Goal: Task Accomplishment & Management: Use online tool/utility

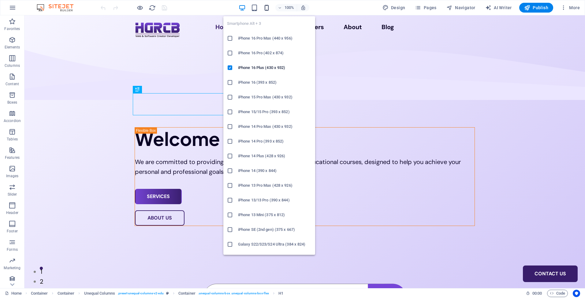
click at [266, 9] on icon "button" at bounding box center [266, 7] width 7 height 7
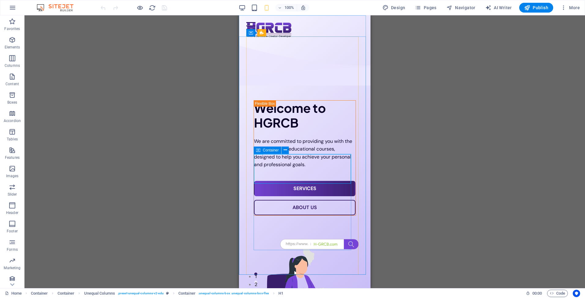
click at [260, 149] on icon at bounding box center [258, 149] width 4 height 7
click at [263, 130] on div "Welcome to HGRCB" at bounding box center [305, 114] width 102 height 29
click at [265, 130] on div "Welcome to HGRCB" at bounding box center [305, 114] width 102 height 29
click at [260, 148] on icon at bounding box center [258, 149] width 4 height 7
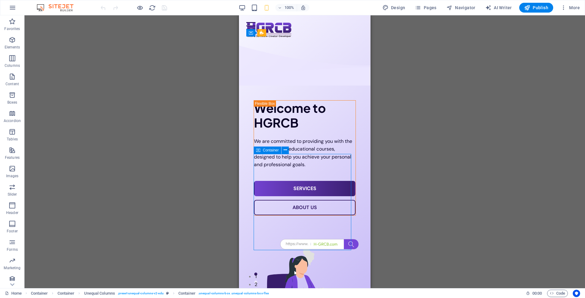
click at [260, 148] on icon at bounding box center [258, 149] width 4 height 7
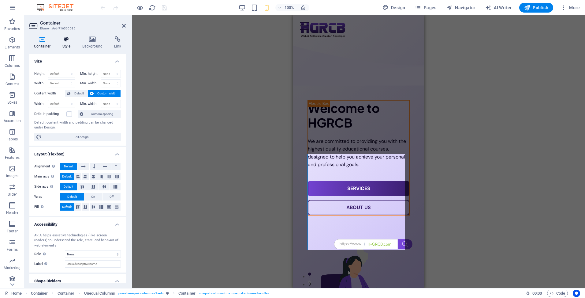
click at [72, 47] on h4 "Style" at bounding box center [68, 42] width 20 height 13
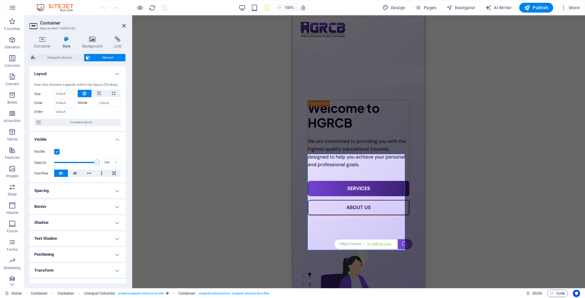
click at [93, 193] on h4 "Spacing" at bounding box center [77, 190] width 96 height 15
click at [68, 213] on select "Default px rem % vh vw Custom" at bounding box center [73, 213] width 28 height 7
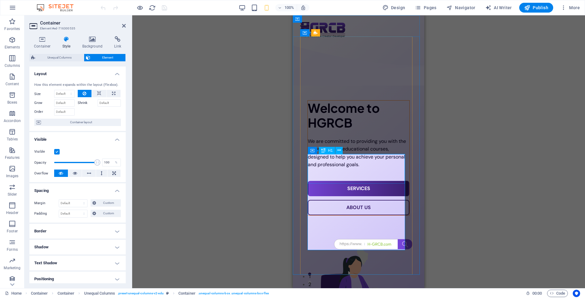
click at [323, 130] on div "Welcome to HGRCB" at bounding box center [359, 114] width 102 height 29
click at [329, 150] on span "H1" at bounding box center [330, 150] width 5 height 4
click at [324, 152] on icon at bounding box center [323, 150] width 4 height 7
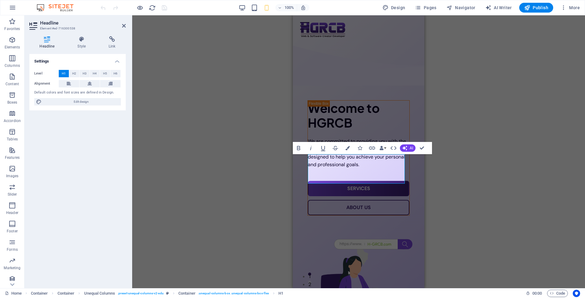
click at [49, 38] on icon at bounding box center [47, 39] width 36 height 6
click at [83, 39] on icon at bounding box center [81, 39] width 29 height 6
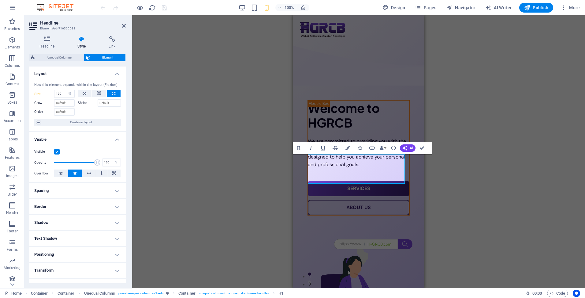
click at [69, 192] on h4 "Spacing" at bounding box center [77, 190] width 96 height 15
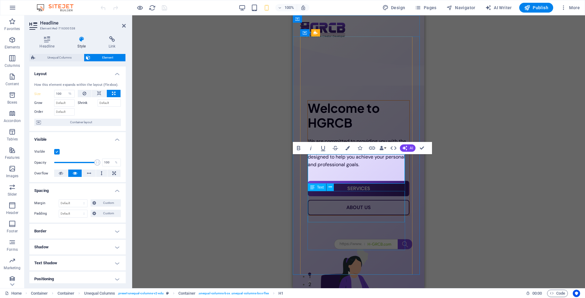
click at [327, 168] on div "We are committed to providing you with the highest quality educational courses,…" at bounding box center [359, 152] width 102 height 31
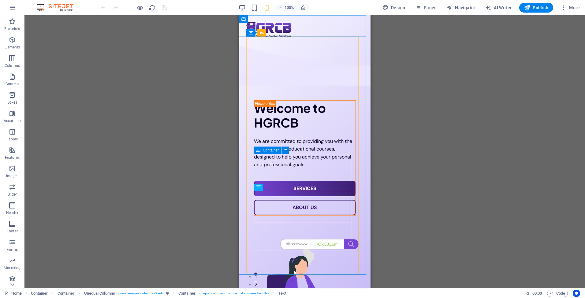
click at [274, 149] on span "Container" at bounding box center [271, 150] width 16 height 4
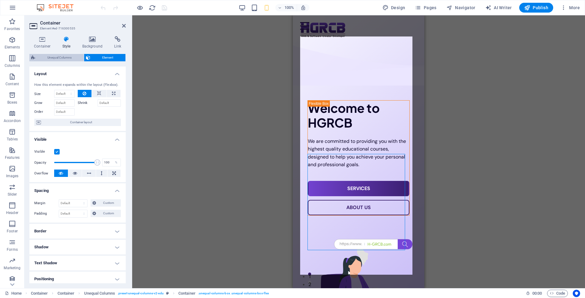
click at [62, 60] on span "Unequal Columns" at bounding box center [59, 57] width 45 height 7
select select "%"
select select "rem"
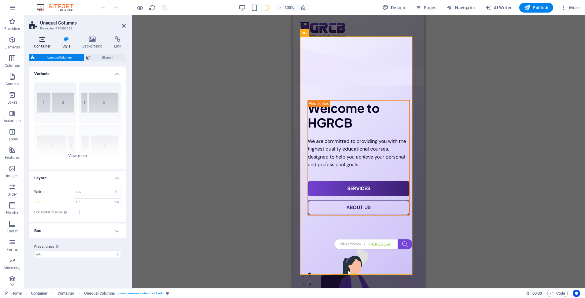
click at [42, 39] on icon at bounding box center [42, 39] width 26 height 6
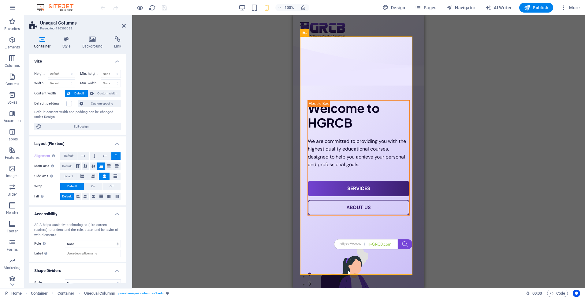
click at [42, 39] on icon at bounding box center [42, 39] width 26 height 6
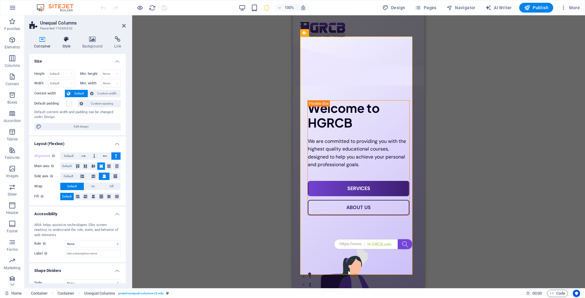
click at [64, 45] on h4 "Style" at bounding box center [68, 42] width 20 height 13
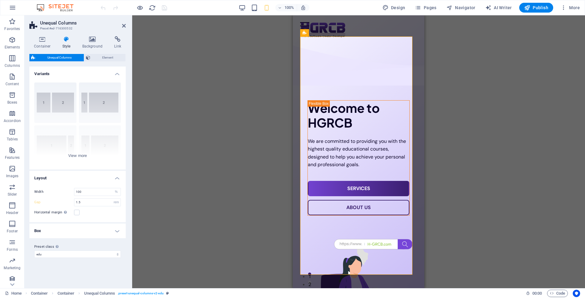
click at [88, 226] on h4 "Box" at bounding box center [77, 230] width 96 height 15
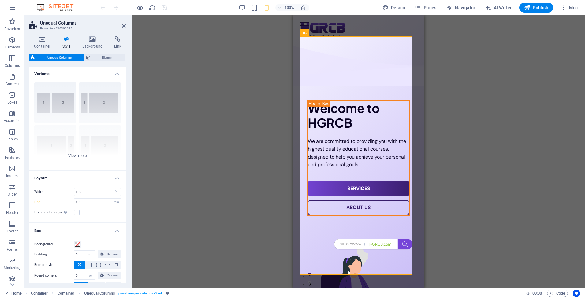
scroll to position [37, 0]
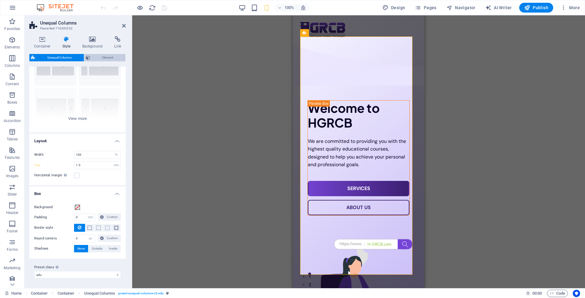
click at [94, 57] on span "Element" at bounding box center [108, 57] width 32 height 7
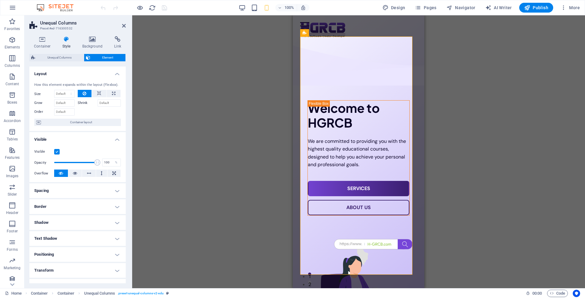
click at [91, 189] on h4 "Spacing" at bounding box center [77, 190] width 96 height 15
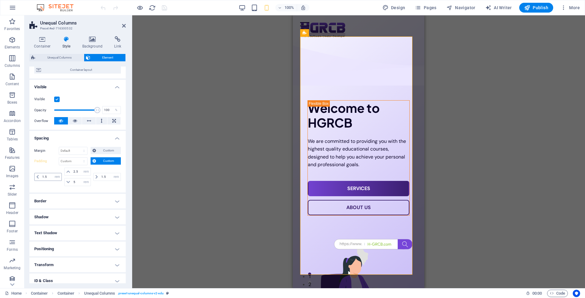
scroll to position [61, 0]
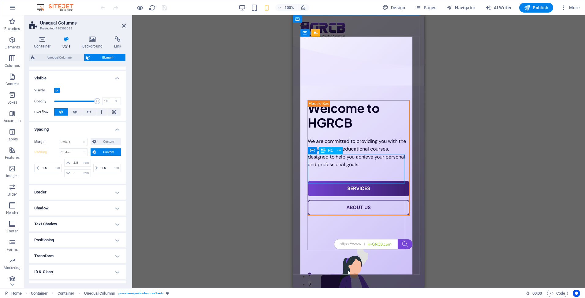
click at [316, 154] on div "Container H1" at bounding box center [327, 151] width 39 height 8
click at [316, 149] on div "Container" at bounding box center [322, 149] width 28 height 7
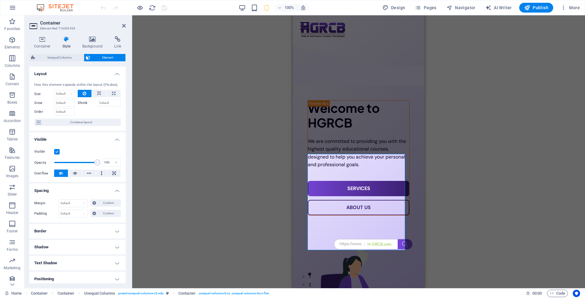
click at [92, 230] on h4 "Border" at bounding box center [77, 230] width 96 height 15
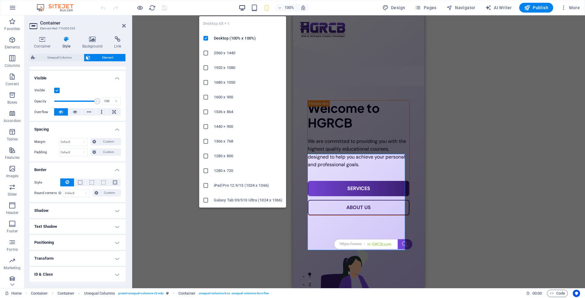
click at [242, 7] on icon "button" at bounding box center [242, 7] width 7 height 7
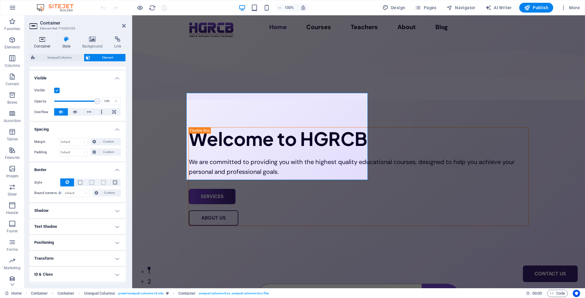
click at [43, 39] on icon at bounding box center [42, 39] width 26 height 6
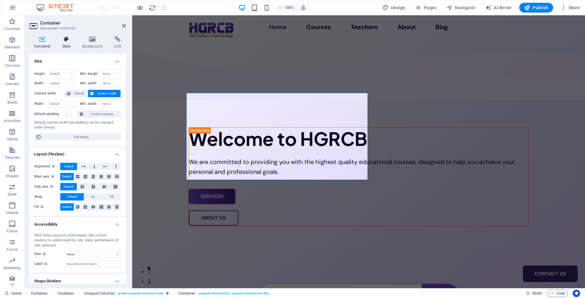
click at [63, 37] on icon at bounding box center [66, 39] width 17 height 6
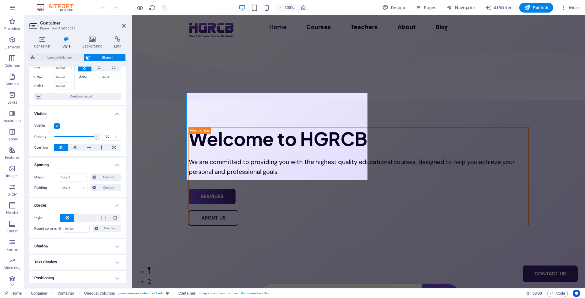
scroll to position [0, 0]
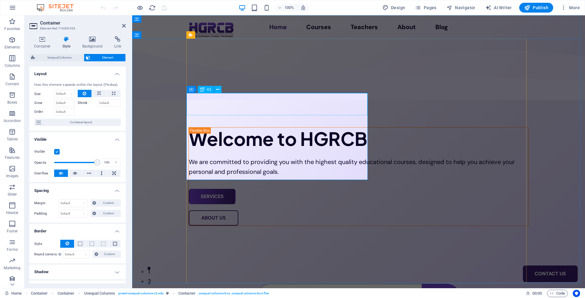
click at [200, 91] on icon at bounding box center [202, 89] width 4 height 7
click at [200, 157] on div "We are committed to providing you with the highest quality educational courses,…" at bounding box center [359, 167] width 340 height 20
click at [197, 127] on div "Welcome to HGRCB" at bounding box center [359, 138] width 340 height 22
click at [188, 93] on div "Container" at bounding box center [200, 88] width 28 height 7
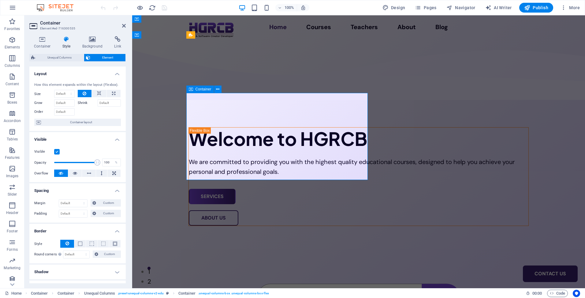
click at [188, 93] on div "Container" at bounding box center [200, 88] width 28 height 7
click at [195, 92] on div "Container" at bounding box center [200, 88] width 28 height 7
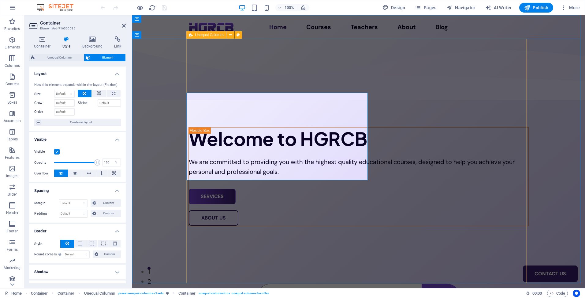
click at [197, 34] on span "Unequal Columns" at bounding box center [209, 35] width 29 height 4
select select "rem"
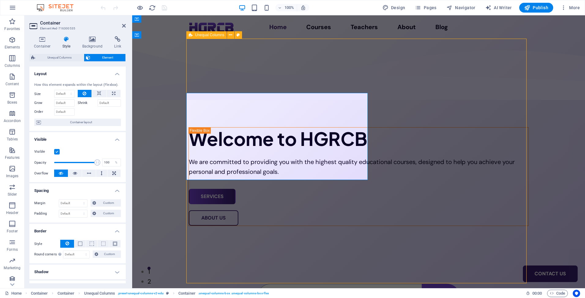
select select "rem"
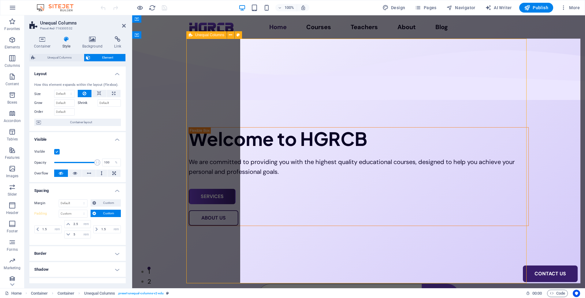
type input "0"
type input "5"
type input "15"
type input "0"
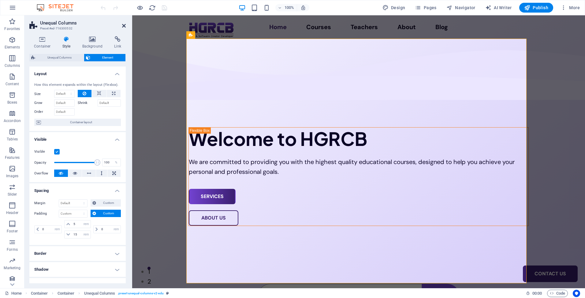
click at [125, 26] on icon at bounding box center [124, 25] width 4 height 5
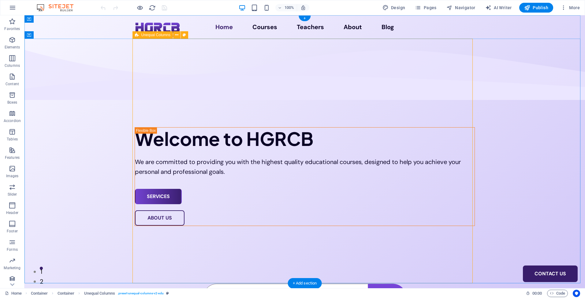
select select "rem"
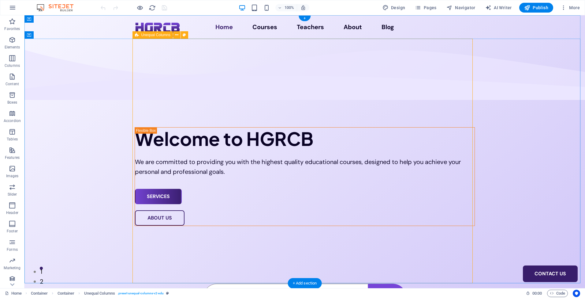
select select "rem"
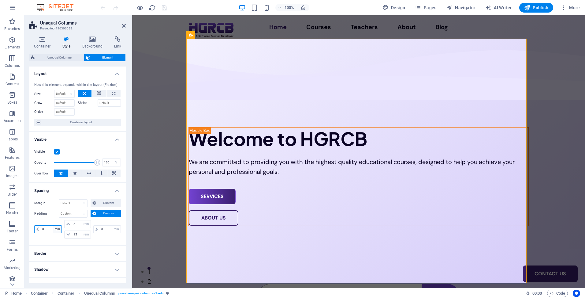
click at [59, 232] on select "px rem % vh vw" at bounding box center [57, 228] width 9 height 7
click at [124, 26] on icon at bounding box center [124, 25] width 4 height 5
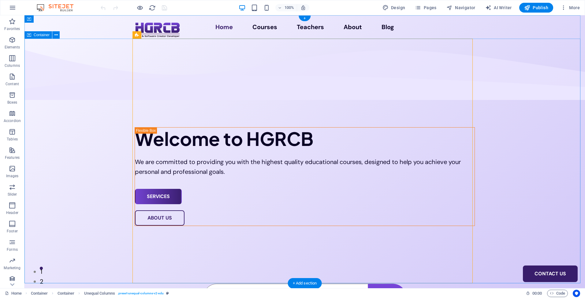
select select "multiple-waves"
select select "em"
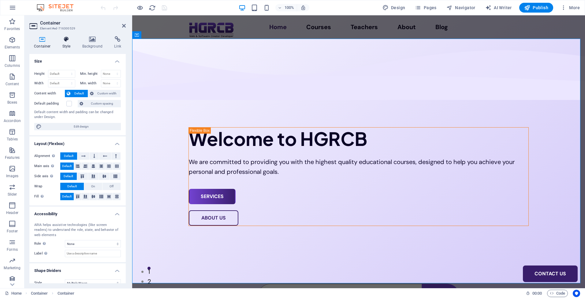
click at [68, 41] on icon at bounding box center [66, 39] width 17 height 6
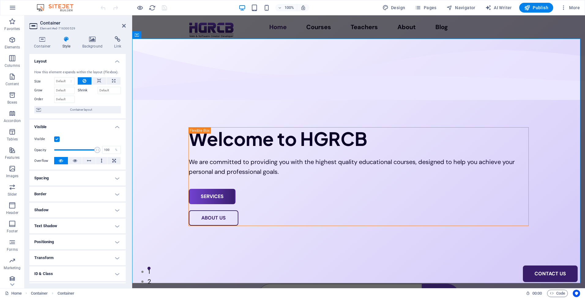
click at [83, 178] on h4 "Spacing" at bounding box center [77, 177] width 96 height 15
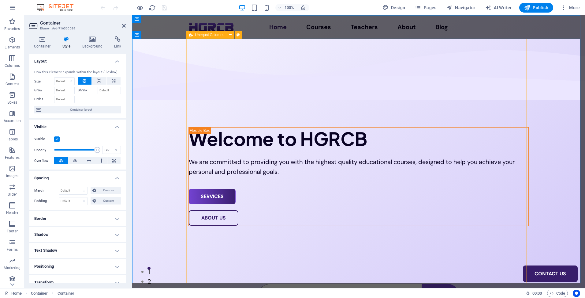
drag, startPoint x: 210, startPoint y: 58, endPoint x: 318, endPoint y: 58, distance: 107.7
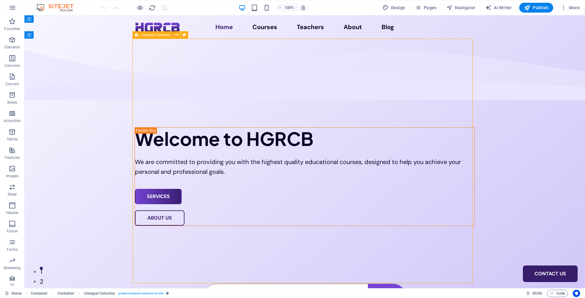
select select "rem"
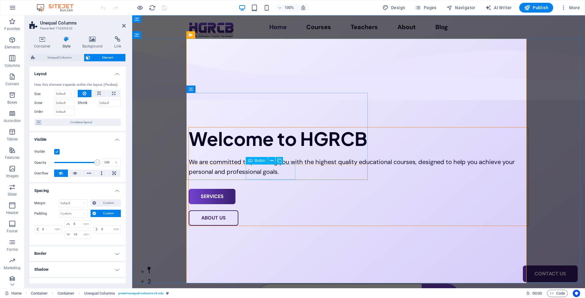
click at [252, 210] on div "About Us" at bounding box center [359, 217] width 340 height 15
select select "px"
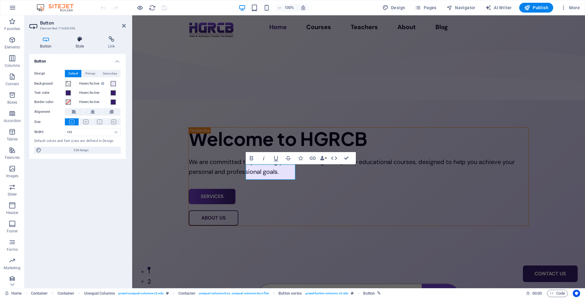
click at [83, 46] on h4 "Style" at bounding box center [81, 42] width 32 height 13
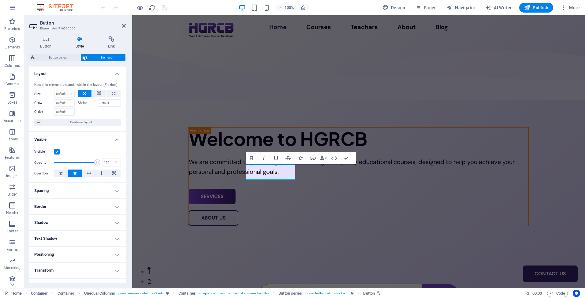
click at [69, 188] on h4 "Spacing" at bounding box center [77, 190] width 96 height 15
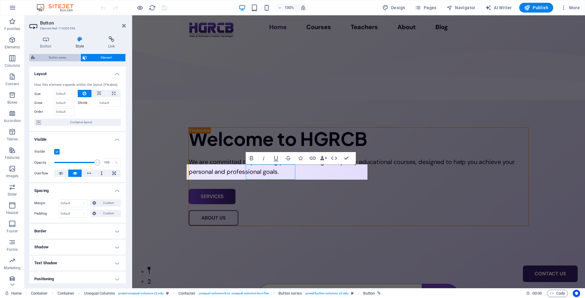
click at [69, 58] on span "Button series" at bounding box center [58, 57] width 42 height 7
select select "rem"
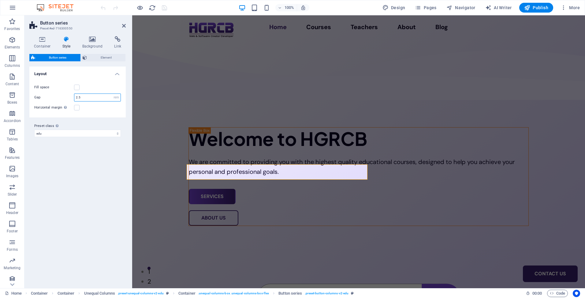
click at [96, 98] on input "2.5" at bounding box center [97, 97] width 46 height 7
type input "2.2"
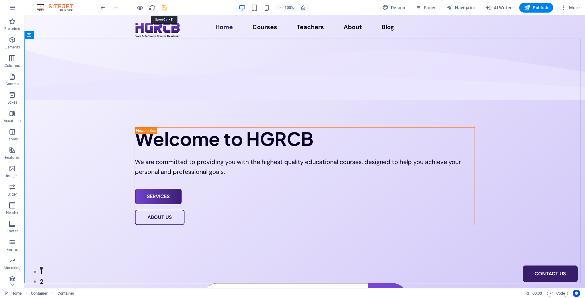
click at [166, 6] on icon "save" at bounding box center [164, 7] width 7 height 7
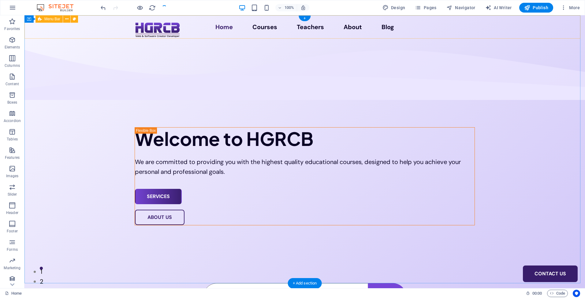
click at [98, 27] on div "Home Courses Teachers About Blog Contact Us" at bounding box center [304, 26] width 561 height 23
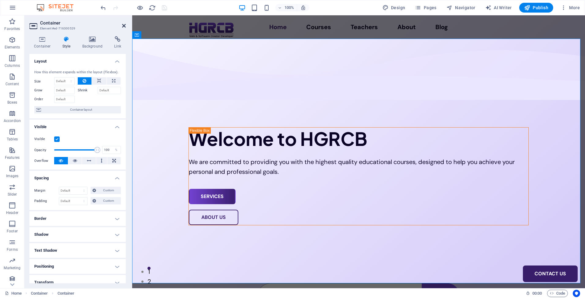
click at [123, 25] on icon at bounding box center [124, 25] width 4 height 5
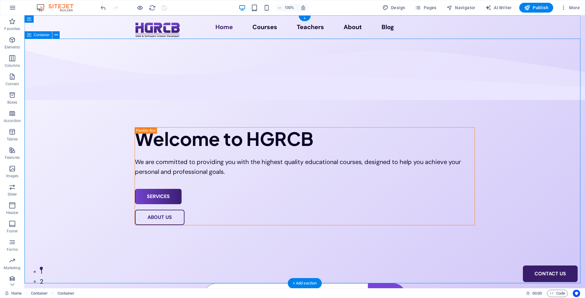
select select "multiple-waves"
select select "em"
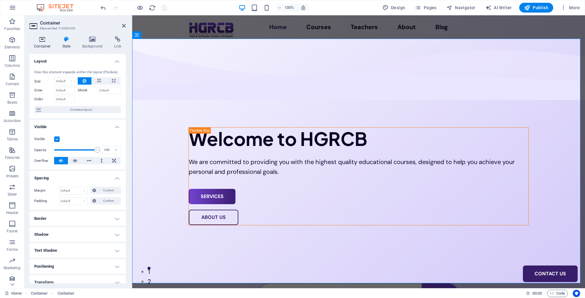
click at [39, 40] on icon at bounding box center [42, 39] width 26 height 6
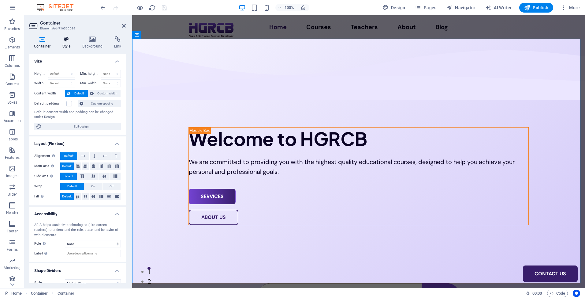
click at [67, 41] on icon at bounding box center [66, 39] width 17 height 6
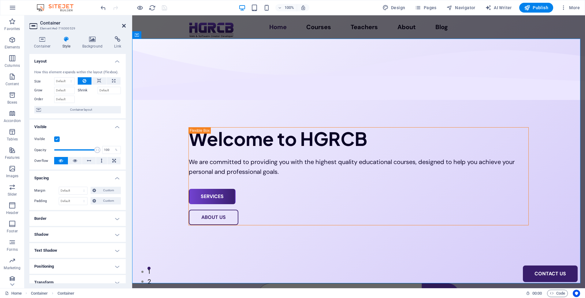
click at [124, 25] on icon at bounding box center [124, 25] width 4 height 5
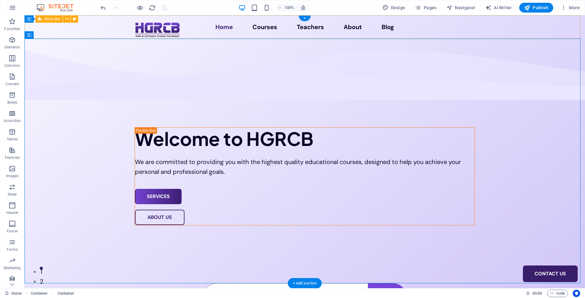
click at [92, 26] on div "Home Courses Teachers About Blog Contact Us" at bounding box center [304, 26] width 561 height 23
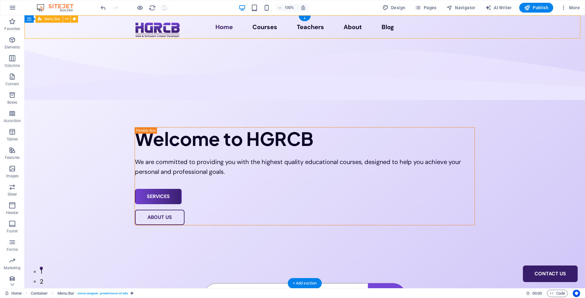
click at [92, 26] on div "Home Courses Teachers About Blog Contact Us" at bounding box center [304, 26] width 561 height 23
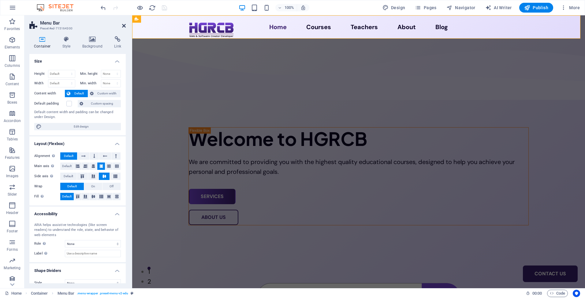
click at [123, 24] on icon at bounding box center [124, 25] width 4 height 5
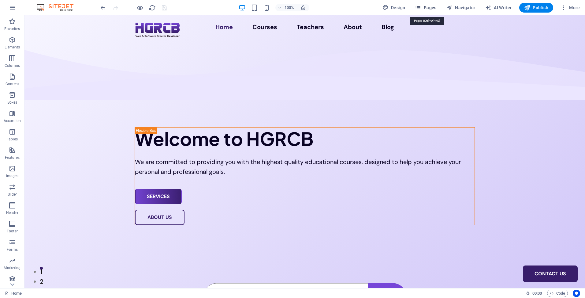
click at [426, 7] on span "Pages" at bounding box center [425, 8] width 21 height 6
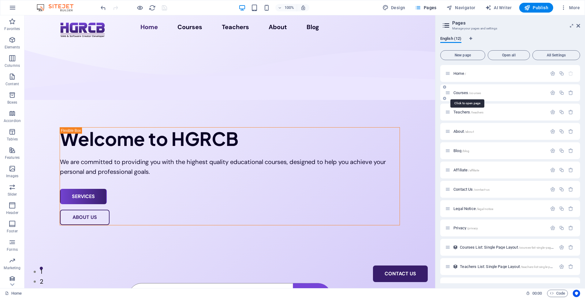
click at [457, 91] on span "Courses /courses" at bounding box center [468, 92] width 28 height 5
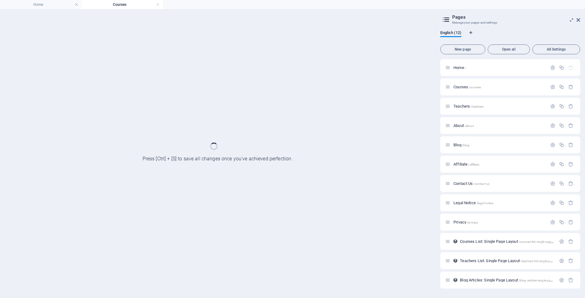
click at [581, 20] on aside "Pages Manage your pages and settings English (12) New page Open all All Setting…" at bounding box center [510, 153] width 150 height 288
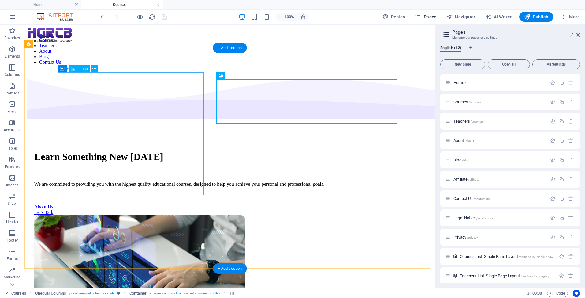
click at [163, 215] on figure at bounding box center [229, 277] width 391 height 124
select select "px"
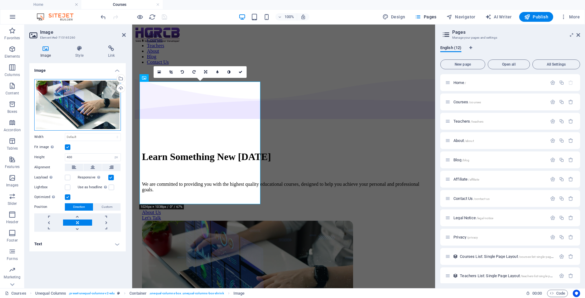
click at [82, 87] on div "Drag files here, click to choose files or select files from Files or our free s…" at bounding box center [77, 104] width 87 height 51
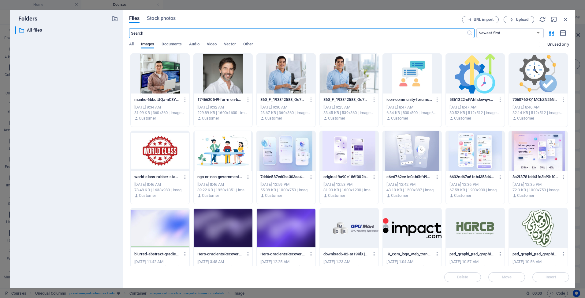
click at [293, 147] on div at bounding box center [286, 151] width 59 height 40
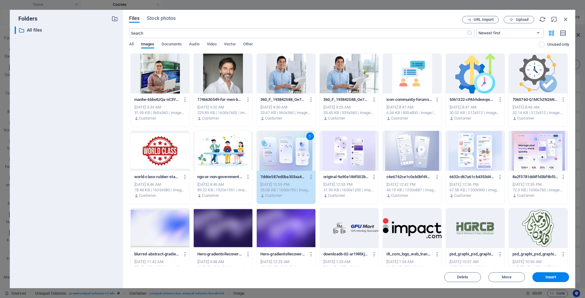
click at [293, 147] on div "1" at bounding box center [286, 151] width 59 height 40
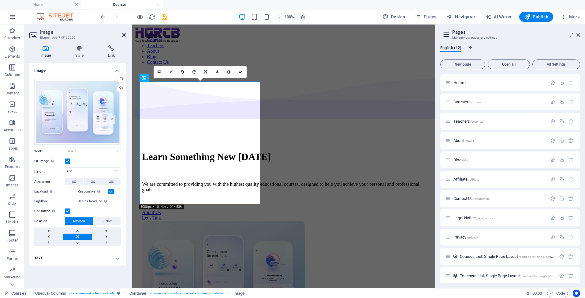
click at [124, 33] on icon at bounding box center [124, 34] width 4 height 5
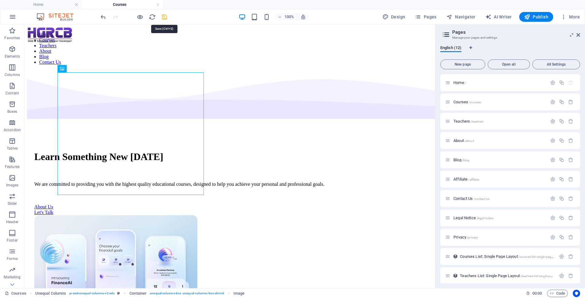
click at [165, 16] on icon "save" at bounding box center [164, 16] width 7 height 7
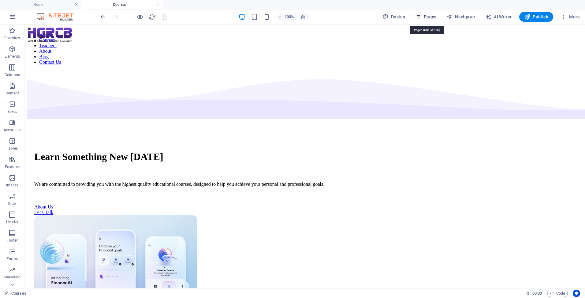
click at [429, 15] on span "Pages" at bounding box center [425, 17] width 21 height 6
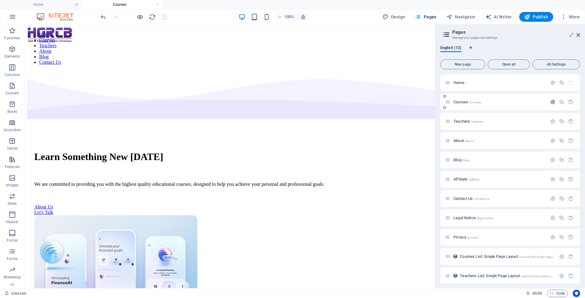
click at [553, 102] on icon "button" at bounding box center [552, 101] width 5 height 5
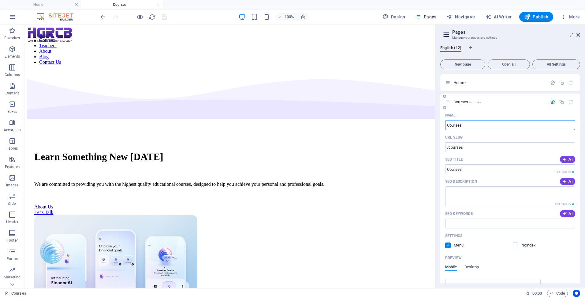
drag, startPoint x: 466, startPoint y: 124, endPoint x: 442, endPoint y: 127, distance: 24.4
click at [442, 127] on div "Name Courses ​ URL SLUG /courses ​ SEO Title AI ​ 195 / 580 Px SEO Description …" at bounding box center [510, 233] width 140 height 246
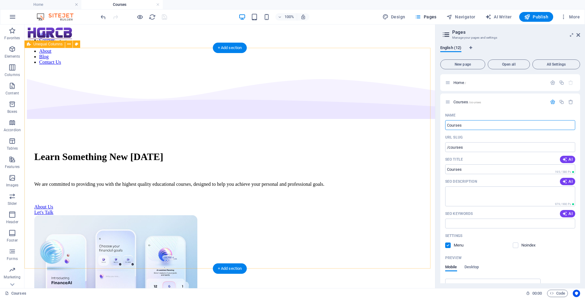
drag, startPoint x: 495, startPoint y: 151, endPoint x: 420, endPoint y: 133, distance: 77.2
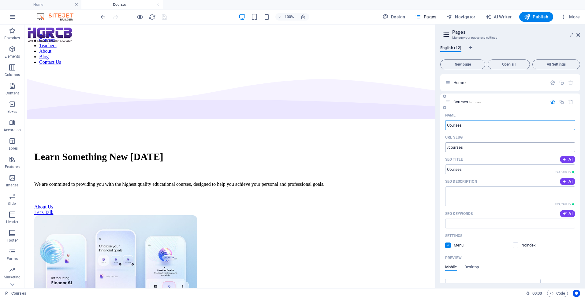
paste input "Servic"
type input "Services"
type input "/services"
click at [473, 126] on input "Services" at bounding box center [510, 125] width 130 height 10
type input "Services"
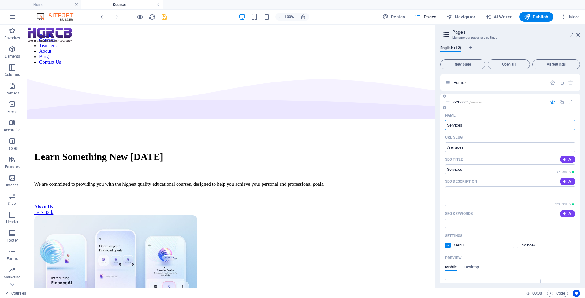
click at [475, 125] on input "Services" at bounding box center [510, 125] width 130 height 10
drag, startPoint x: 461, startPoint y: 151, endPoint x: 423, endPoint y: 129, distance: 43.6
click at [481, 124] on input "Services" at bounding box center [510, 125] width 130 height 10
click at [164, 18] on icon "save" at bounding box center [164, 16] width 7 height 7
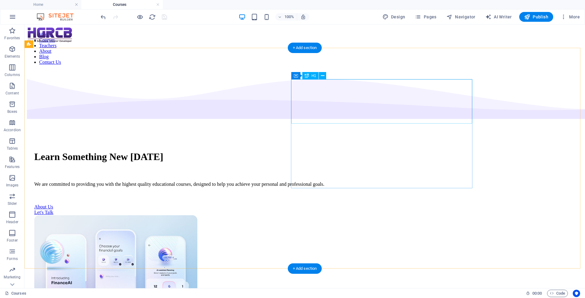
click at [317, 151] on div "Learn Something New [DATE]" at bounding box center [304, 156] width 541 height 11
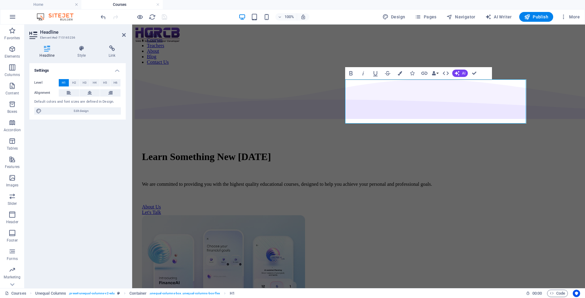
click at [429, 151] on h1 "Learn Something New [DATE]" at bounding box center [358, 156] width 433 height 11
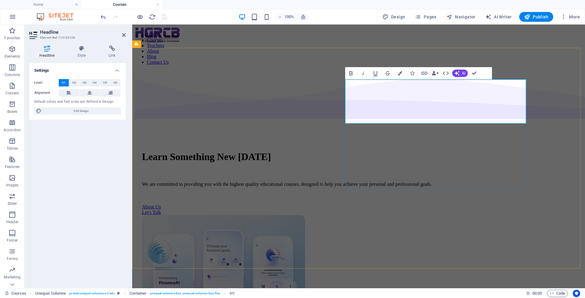
click at [371, 151] on h1 "Learn Something New [DATE]" at bounding box center [358, 156] width 433 height 11
click at [395, 151] on h1 "Learn Something New [DATE]" at bounding box center [358, 156] width 433 height 11
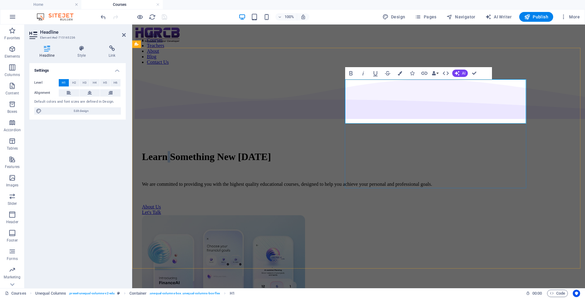
click at [395, 151] on h1 "Learn Something New [DATE]" at bounding box center [358, 156] width 433 height 11
drag, startPoint x: 386, startPoint y: 94, endPoint x: 428, endPoint y: 93, distance: 41.3
click at [428, 151] on h1 "Get some new ideas [DATE]." at bounding box center [358, 156] width 433 height 11
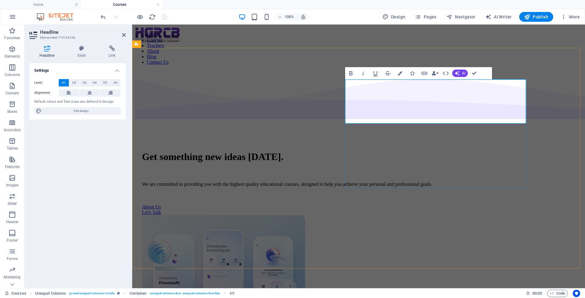
scroll to position [0, 3]
drag, startPoint x: 391, startPoint y: 93, endPoint x: 386, endPoint y: 95, distance: 5.0
click at [386, 151] on h1 "Get something new ideas [DATE]." at bounding box center [358, 156] width 433 height 11
drag, startPoint x: 491, startPoint y: 94, endPoint x: 485, endPoint y: 96, distance: 6.3
click at [485, 151] on h1 "Get Something new ideas [DATE]." at bounding box center [358, 156] width 433 height 11
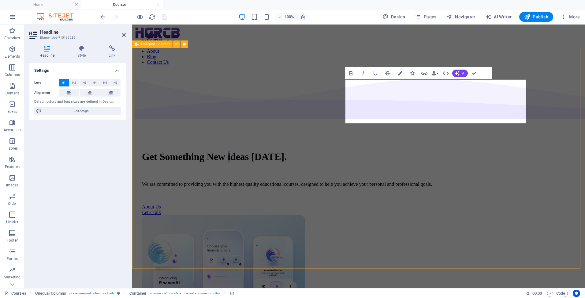
drag, startPoint x: 349, startPoint y: 116, endPoint x: 344, endPoint y: 117, distance: 4.9
click at [344, 117] on div "Get Something New ideas [DATE]. something We are committed to providing you wit…" at bounding box center [359, 241] width 448 height 342
drag, startPoint x: 404, startPoint y: 114, endPoint x: 400, endPoint y: 115, distance: 4.2
click at [400, 151] on h1 "Get Something New Ideas [DATE]." at bounding box center [358, 156] width 433 height 11
click at [431, 151] on h1 "Get Something New Ideas [DATE]." at bounding box center [358, 156] width 433 height 11
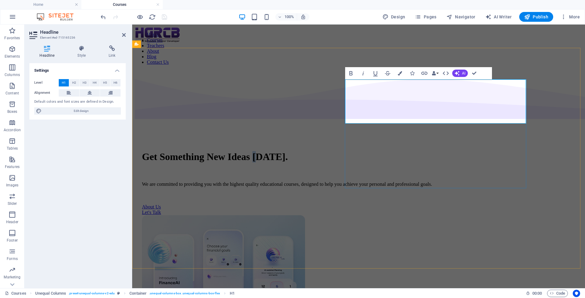
drag, startPoint x: 404, startPoint y: 116, endPoint x: 399, endPoint y: 116, distance: 4.6
click at [399, 151] on h1 "Get Something New Ideas [DATE]." at bounding box center [358, 156] width 433 height 11
drag, startPoint x: 473, startPoint y: 69, endPoint x: 450, endPoint y: 45, distance: 33.8
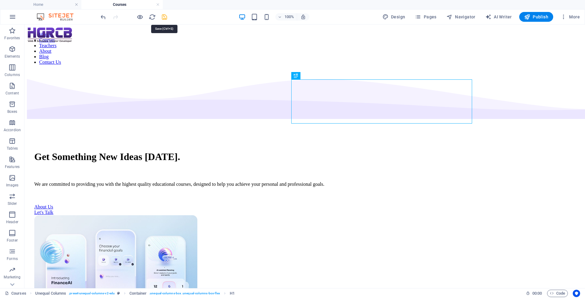
click at [165, 15] on icon "save" at bounding box center [164, 16] width 7 height 7
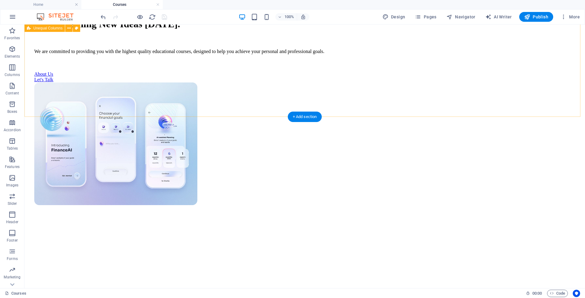
scroll to position [122, 0]
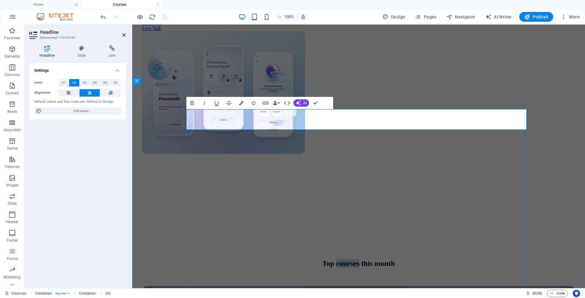
drag, startPoint x: 295, startPoint y: 120, endPoint x: 357, endPoint y: 118, distance: 61.9
click at [357, 259] on h2 "Top courses this month" at bounding box center [358, 263] width 433 height 8
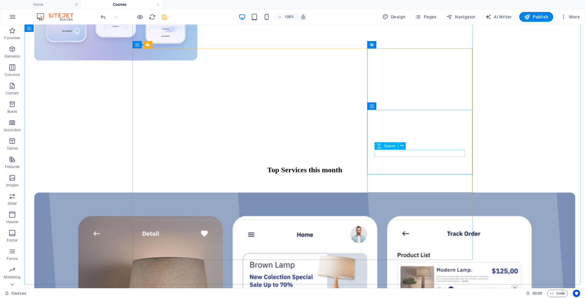
scroll to position [245, 0]
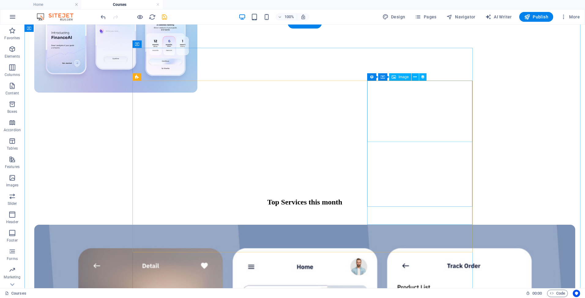
select select "%"
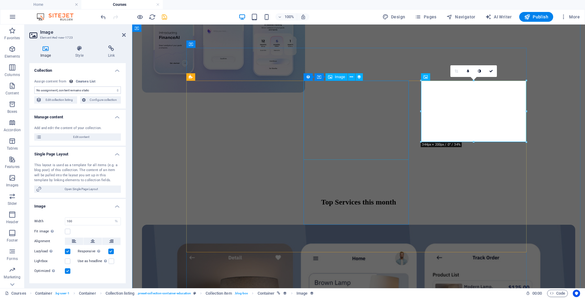
select select "our-course-image"
click at [491, 72] on icon at bounding box center [491, 71] width 4 height 4
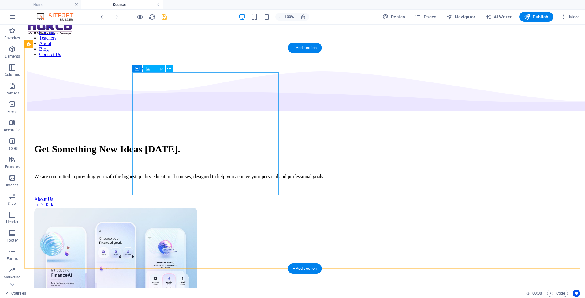
scroll to position [0, 0]
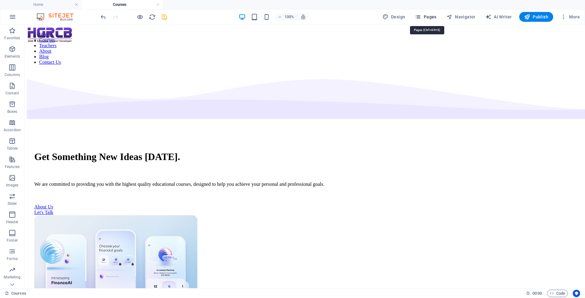
click at [425, 16] on span "Pages" at bounding box center [425, 17] width 21 height 6
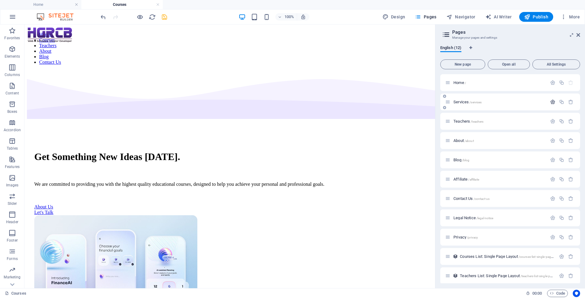
click at [550, 101] on icon "button" at bounding box center [552, 101] width 5 height 5
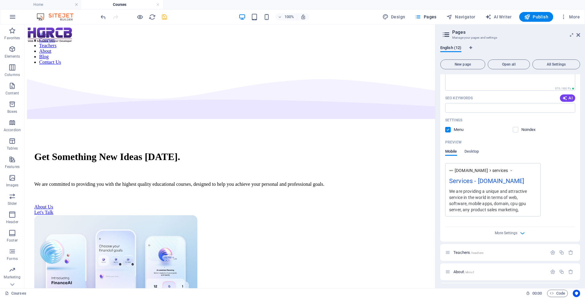
scroll to position [122, 0]
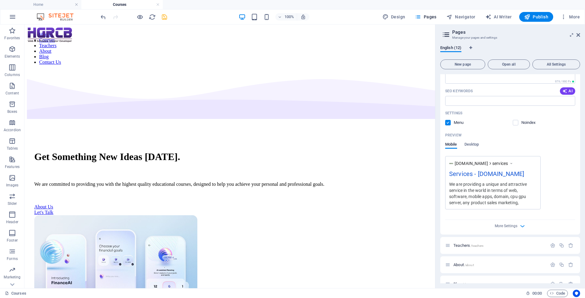
click at [448, 122] on label at bounding box center [448, 123] width 6 height 6
click at [0, 0] on input "checkbox" at bounding box center [0, 0] width 0 height 0
click at [448, 122] on label at bounding box center [448, 123] width 6 height 6
click at [0, 0] on input "checkbox" at bounding box center [0, 0] width 0 height 0
drag, startPoint x: 555, startPoint y: 13, endPoint x: 579, endPoint y: 37, distance: 34.8
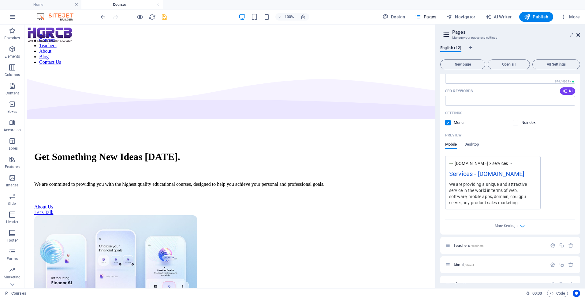
click at [579, 37] on icon at bounding box center [579, 34] width 4 height 5
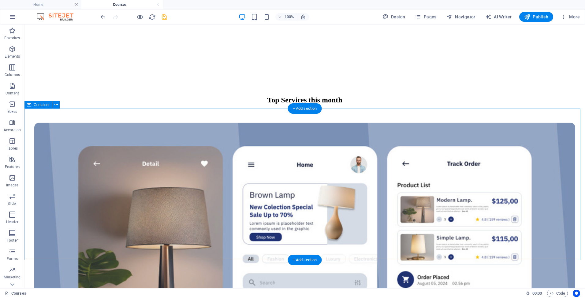
scroll to position [245, 0]
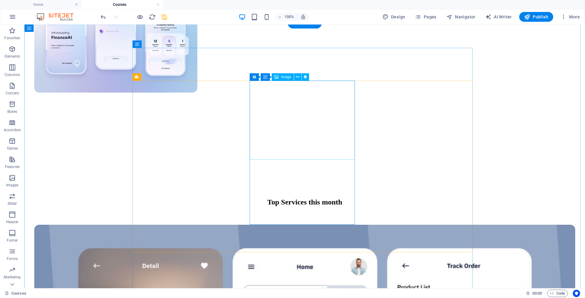
select select "our-course-image"
select select "%"
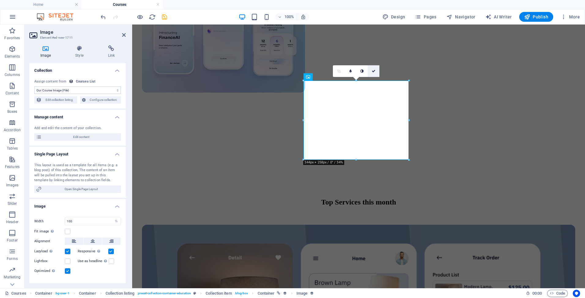
click at [372, 72] on link at bounding box center [374, 71] width 12 height 12
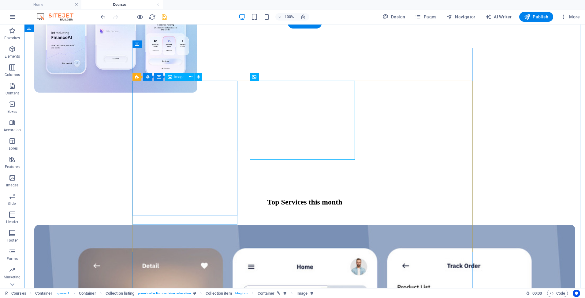
select select "our-course-image"
select select "%"
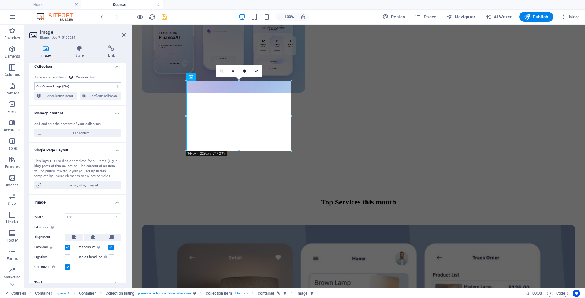
scroll to position [0, 0]
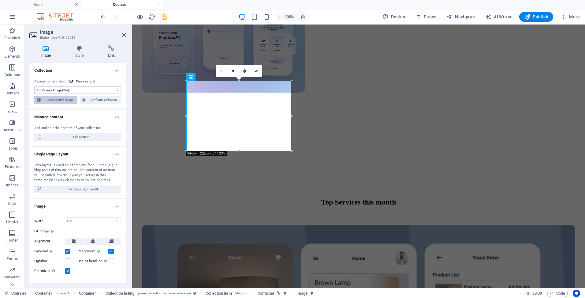
click at [68, 98] on span "Edit collection listing" at bounding box center [59, 99] width 32 height 7
select select "67f15fe9ff51af4265622f60"
select select "createdAt_DESC"
select select "columns.our-top-course"
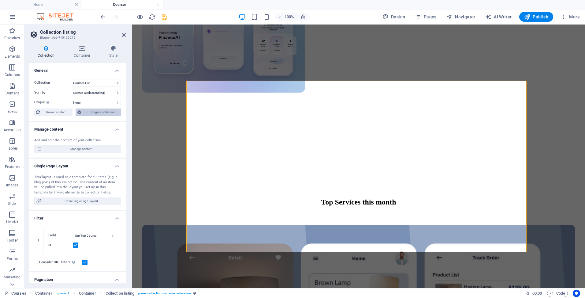
click at [94, 112] on span "Configure collection" at bounding box center [101, 111] width 36 height 7
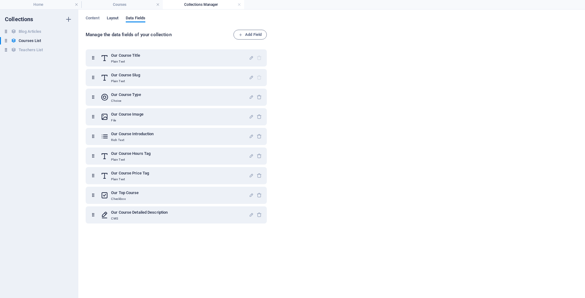
click at [117, 19] on span "Layout" at bounding box center [113, 18] width 12 height 9
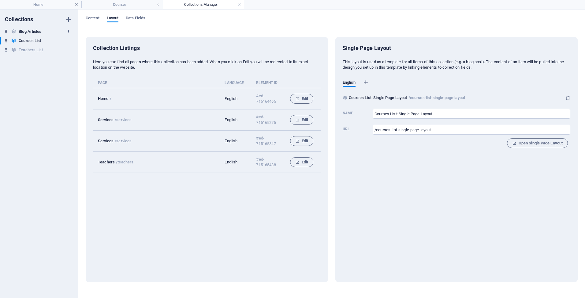
click at [30, 32] on h6 "Blog Articles" at bounding box center [30, 31] width 23 height 7
type input "Blog Articles: Single Page Layout"
type input "/blog-articles-single-page-layout"
click at [42, 49] on h6 "Teachers List" at bounding box center [31, 49] width 24 height 7
type input "Teachers List: Single Page Layout"
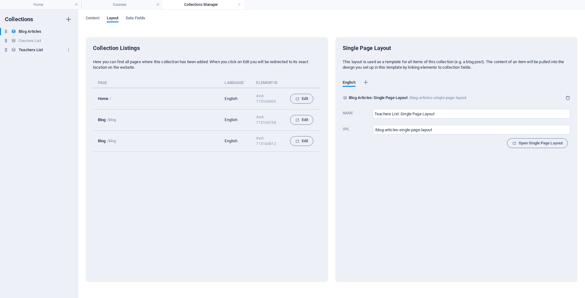
type input "/teachers-list-single-page-layout"
click at [95, 17] on span "Content" at bounding box center [93, 18] width 14 height 9
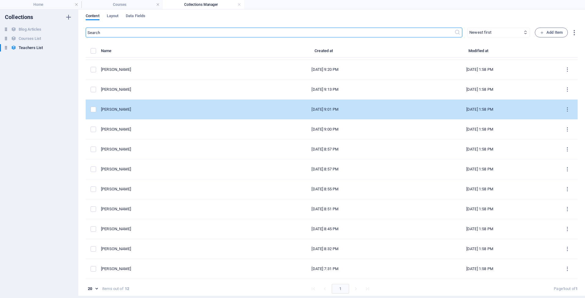
scroll to position [3, 0]
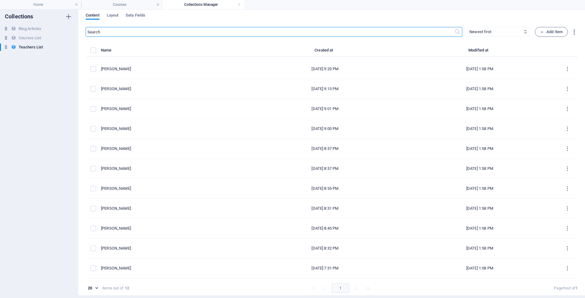
click at [96, 288] on body "[DOMAIN_NAME] Home Courses Collections Manager Favorites Elements Columns Conte…" at bounding box center [292, 149] width 585 height 298
click at [113, 283] on div at bounding box center [292, 149] width 585 height 298
click at [94, 289] on body "[DOMAIN_NAME] Home Courses Collections Manager Favorites Elements Columns Conte…" at bounding box center [292, 149] width 585 height 298
click at [94, 283] on li "100" at bounding box center [92, 286] width 16 height 13
type input "100"
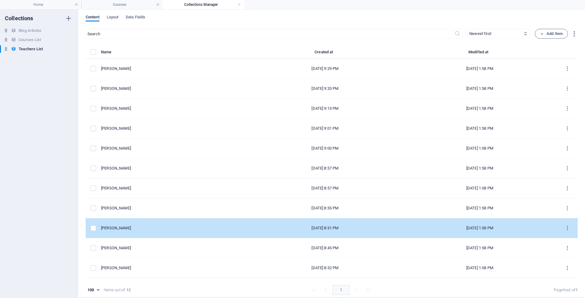
scroll to position [0, 0]
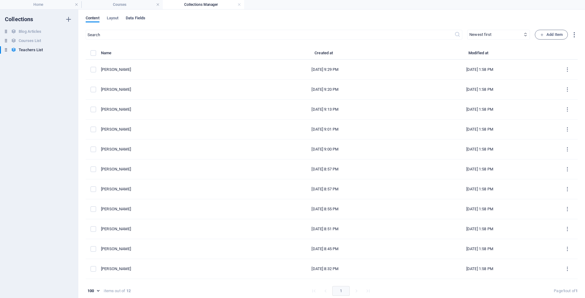
click at [136, 20] on span "Data Fields" at bounding box center [136, 18] width 20 height 9
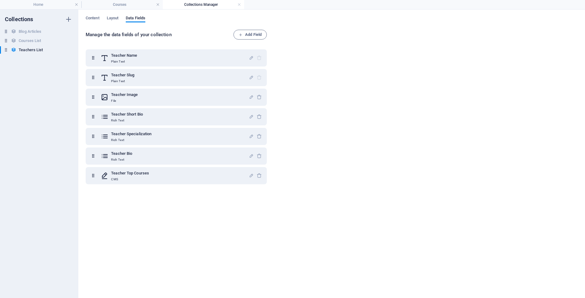
click at [100, 18] on div "Content Layout Data Fields" at bounding box center [332, 22] width 492 height 12
click at [119, 6] on h4 "Courses" at bounding box center [121, 4] width 81 height 7
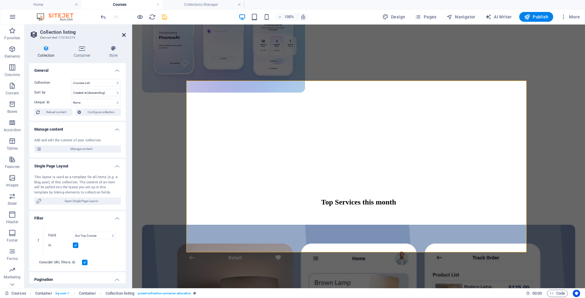
click at [125, 36] on icon at bounding box center [124, 34] width 4 height 5
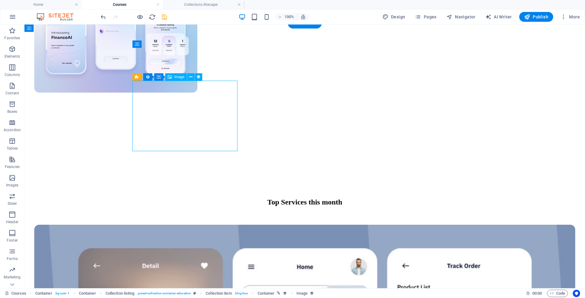
select select "our-course-image"
select select "%"
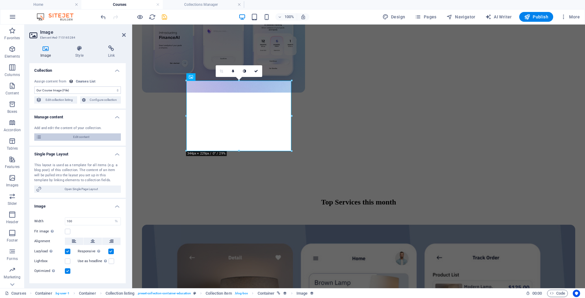
click at [89, 136] on span "Edit content" at bounding box center [81, 136] width 76 height 7
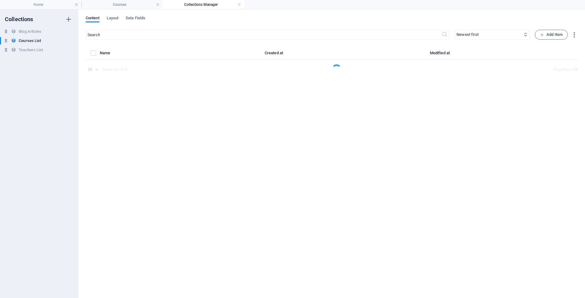
select select "Design"
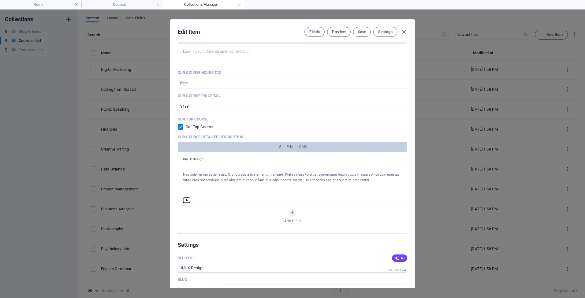
scroll to position [184, 0]
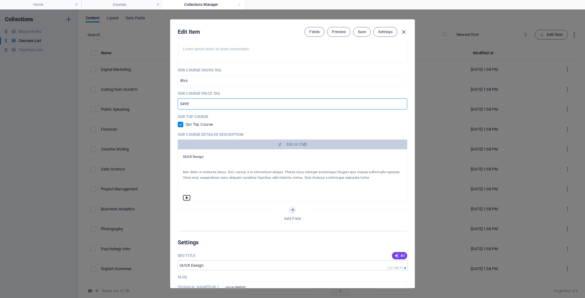
drag, startPoint x: 185, startPoint y: 105, endPoint x: 182, endPoint y: 107, distance: 3.7
click at [182, 107] on input "$499" at bounding box center [293, 103] width 230 height 11
click at [181, 104] on input "$499" at bounding box center [293, 103] width 230 height 11
click at [185, 107] on input "$1499" at bounding box center [293, 103] width 230 height 11
type input "$1899"
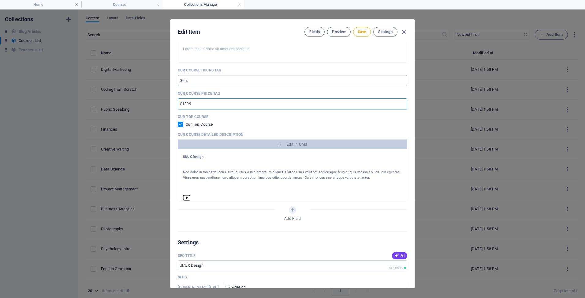
click at [180, 81] on input "8hrs" at bounding box center [293, 80] width 230 height 11
type input "8hrs"
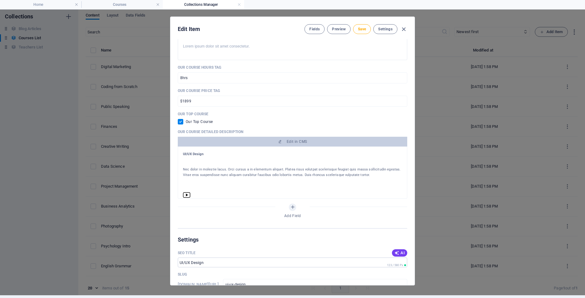
click at [190, 189] on div at bounding box center [292, 184] width 219 height 12
click at [184, 195] on icon at bounding box center [186, 195] width 7 height 10
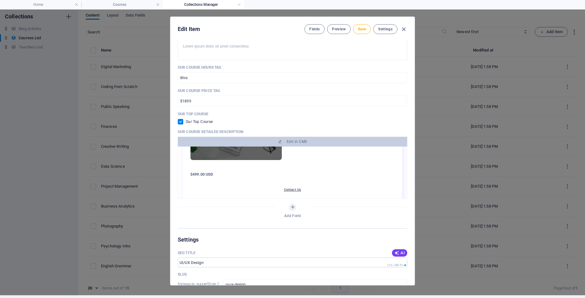
scroll to position [155, 0]
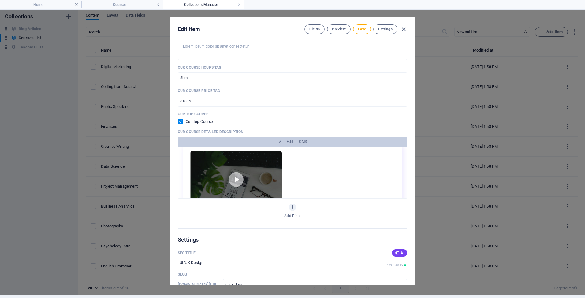
click at [238, 178] on img at bounding box center [236, 180] width 92 height 61
click at [236, 178] on img at bounding box center [236, 180] width 92 height 61
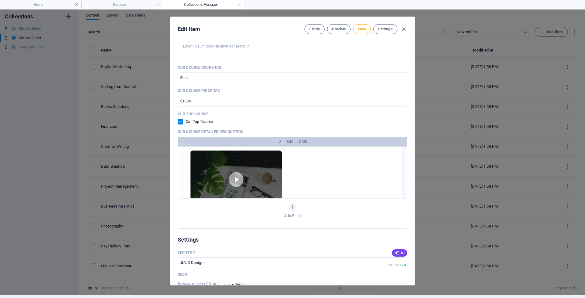
click at [236, 178] on img at bounding box center [236, 180] width 92 height 61
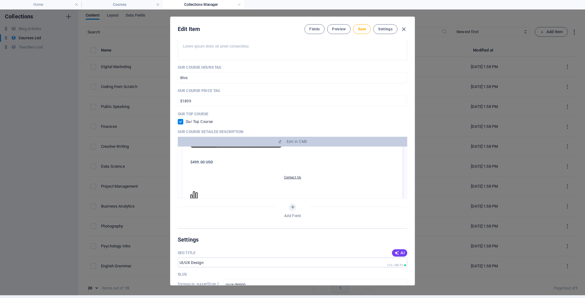
scroll to position [207, 0]
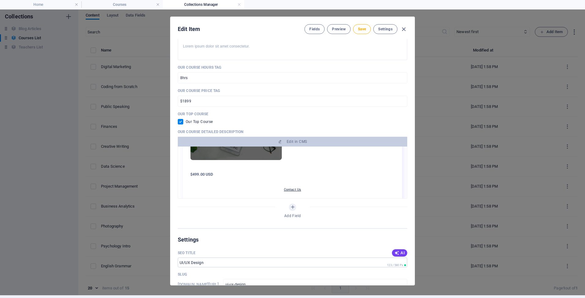
click at [197, 175] on h3 "$499.00 USD" at bounding box center [292, 174] width 204 height 6
click at [195, 174] on h3 "$499.00 USD" at bounding box center [292, 174] width 204 height 6
click at [196, 174] on h3 "$499.00 USD" at bounding box center [292, 174] width 204 height 6
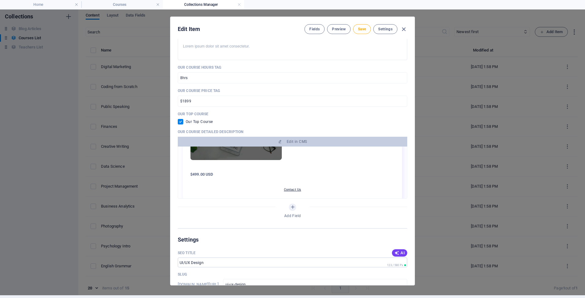
click at [198, 174] on h3 "$499.00 USD" at bounding box center [292, 174] width 204 height 6
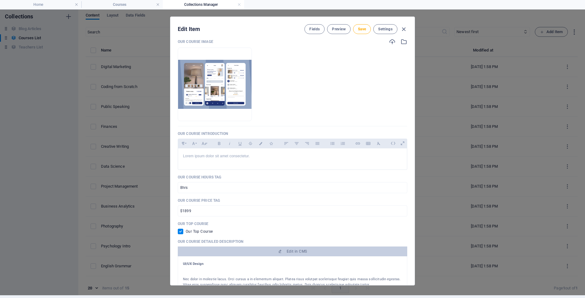
scroll to position [122, 0]
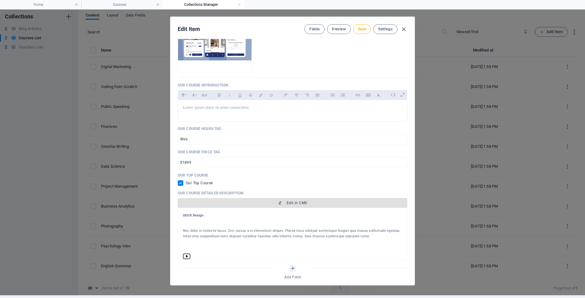
click at [278, 201] on icon "button" at bounding box center [280, 203] width 4 height 4
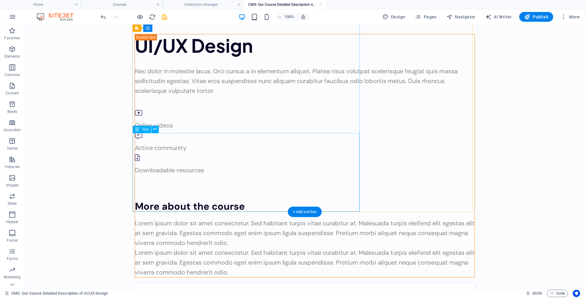
scroll to position [0, 0]
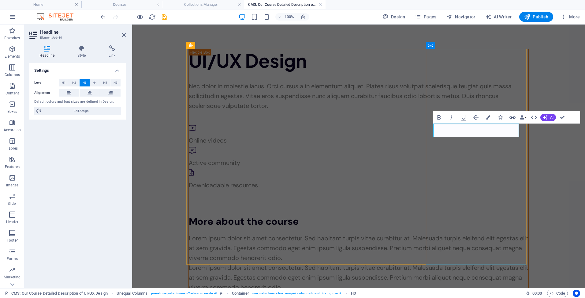
drag, startPoint x: 451, startPoint y: 128, endPoint x: 443, endPoint y: 131, distance: 9.2
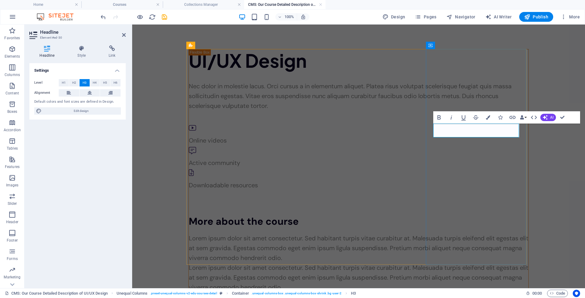
drag, startPoint x: 444, startPoint y: 130, endPoint x: 440, endPoint y: 132, distance: 3.7
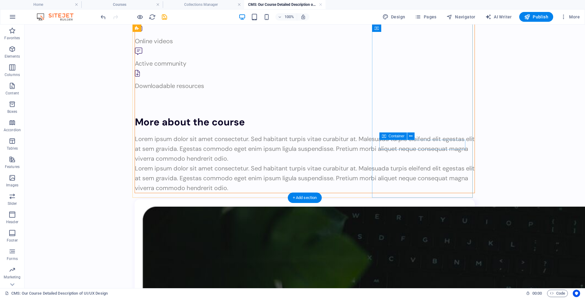
scroll to position [122, 0]
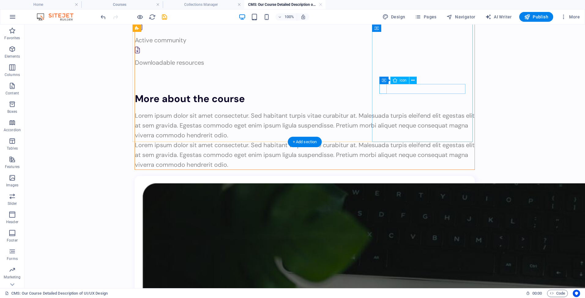
select select "xMidYMid"
select select "px"
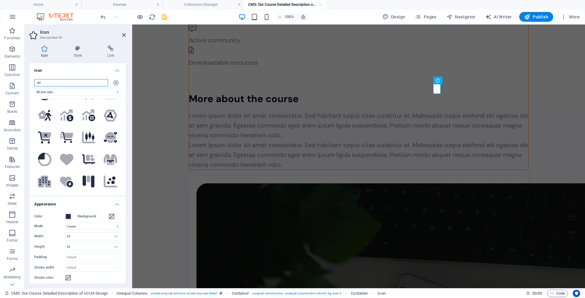
scroll to position [367, 0]
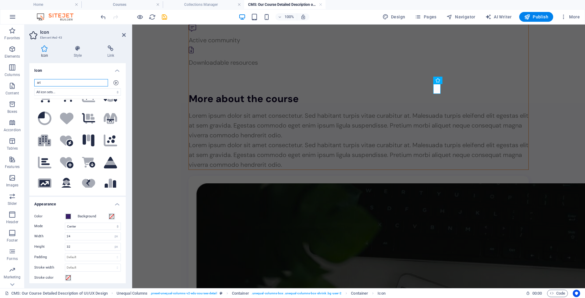
drag, startPoint x: 52, startPoint y: 83, endPoint x: 30, endPoint y: 86, distance: 22.0
click at [30, 86] on div "art All icon sets... IcoFont Ionicons FontAwesome Brands FontAwesome Duotone Fo…" at bounding box center [77, 134] width 96 height 121
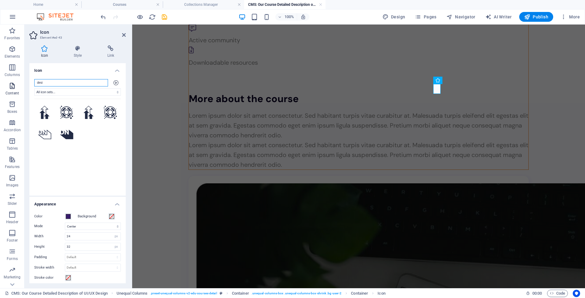
scroll to position [0, 0]
drag, startPoint x: 53, startPoint y: 84, endPoint x: 36, endPoint y: 84, distance: 17.5
click at [36, 84] on input "design" at bounding box center [71, 82] width 74 height 7
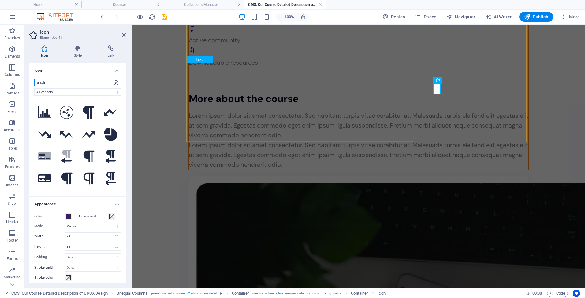
type input "graph"
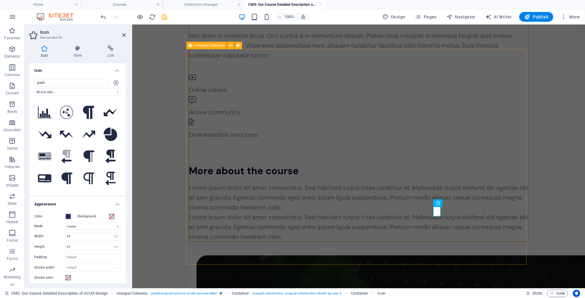
scroll to position [61, 0]
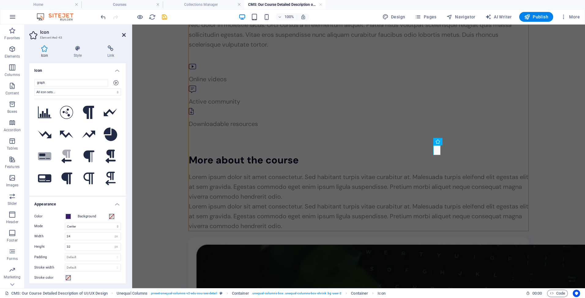
click at [123, 34] on icon at bounding box center [124, 34] width 4 height 5
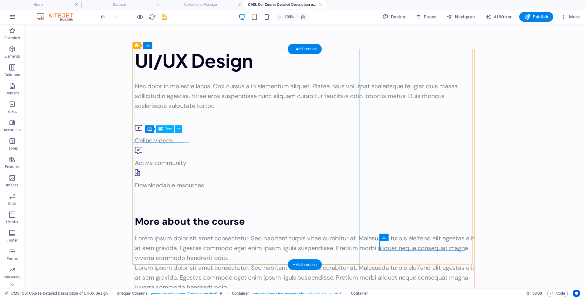
click at [167, 140] on div "Online videos" at bounding box center [305, 140] width 340 height 10
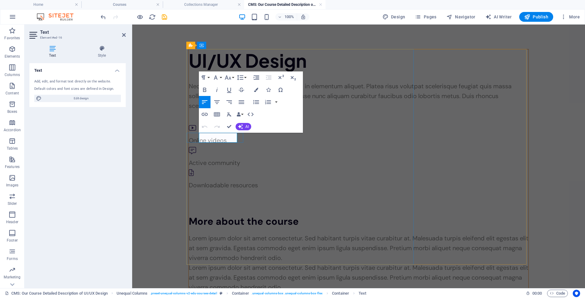
click at [222, 137] on p "Online videos" at bounding box center [359, 140] width 340 height 10
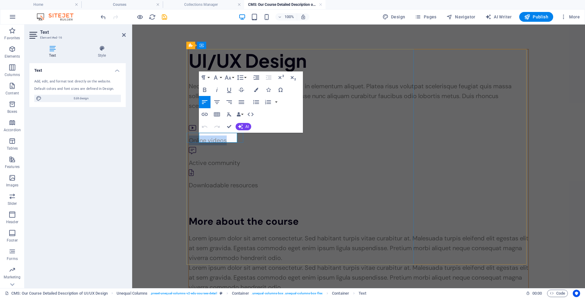
click at [222, 137] on p "Online videos" at bounding box center [359, 140] width 340 height 10
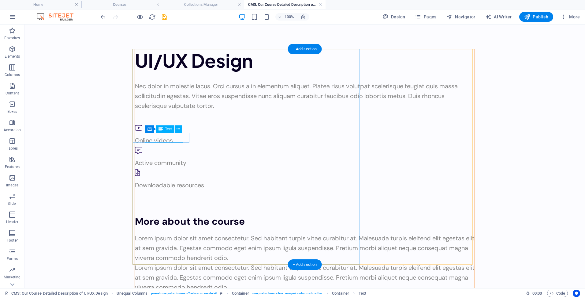
click at [172, 137] on div "Online videos" at bounding box center [305, 140] width 340 height 10
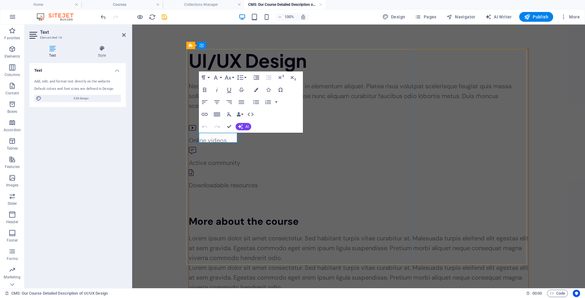
click at [217, 139] on p "Online videos" at bounding box center [359, 140] width 340 height 10
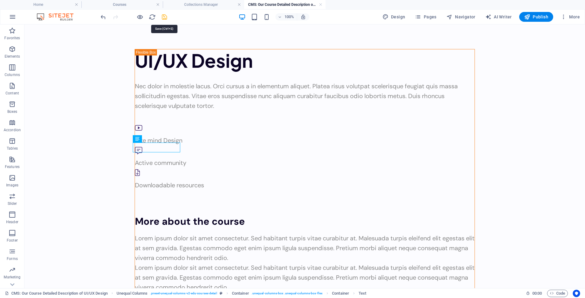
drag, startPoint x: 165, startPoint y: 17, endPoint x: 137, endPoint y: 7, distance: 28.7
click at [165, 17] on icon "save" at bounding box center [164, 16] width 7 height 7
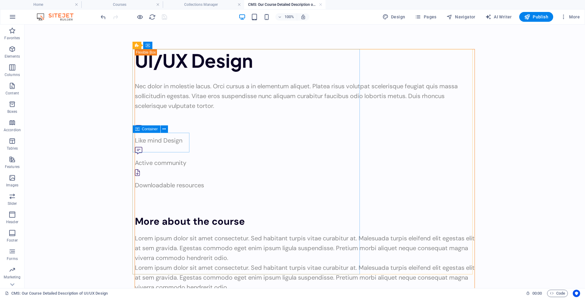
click at [150, 130] on span "Container" at bounding box center [150, 129] width 16 height 4
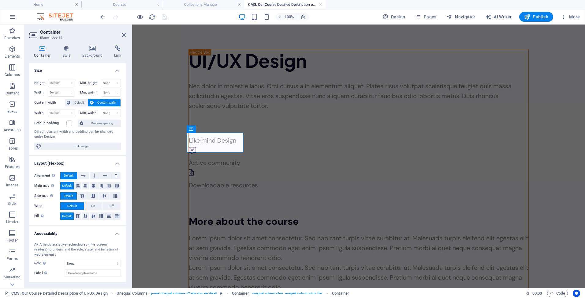
click at [43, 53] on h4 "Container" at bounding box center [43, 51] width 28 height 13
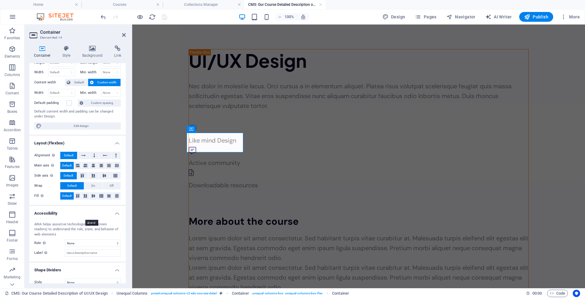
scroll to position [28, 0]
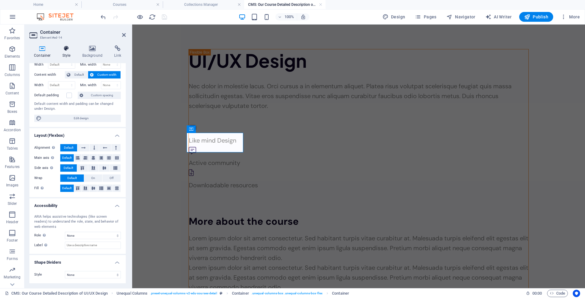
click at [66, 52] on h4 "Style" at bounding box center [68, 51] width 20 height 13
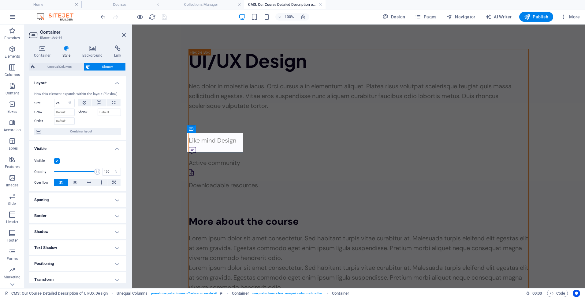
click at [73, 202] on h4 "Spacing" at bounding box center [77, 199] width 96 height 15
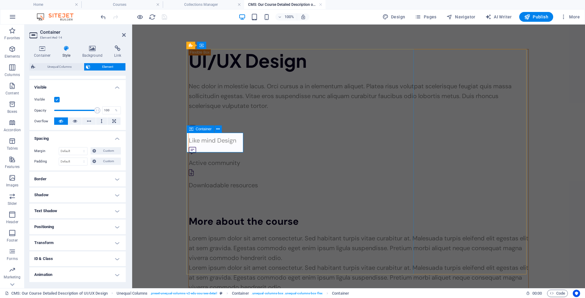
click at [192, 129] on icon at bounding box center [191, 128] width 4 height 7
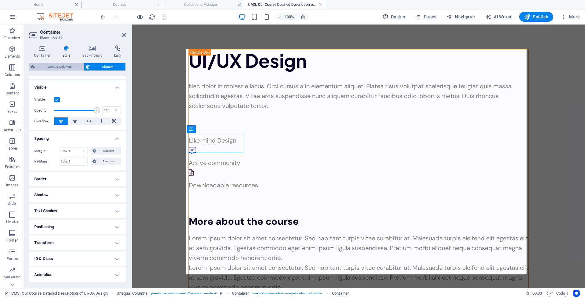
click at [75, 67] on span "Unequal Columns" at bounding box center [59, 66] width 45 height 7
select select "%"
select select "rem"
select select "preset-unequal-columns-v2-edu-courses-detail"
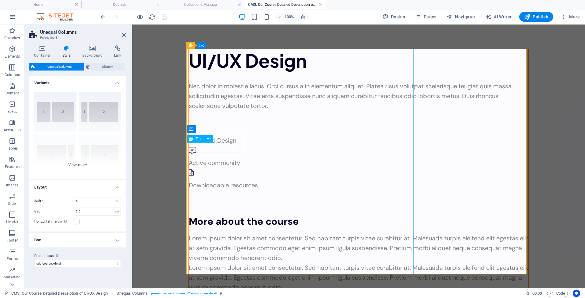
click at [232, 145] on div "Like mind Design" at bounding box center [359, 140] width 340 height 10
click at [229, 145] on div "Like mind Design" at bounding box center [359, 140] width 340 height 10
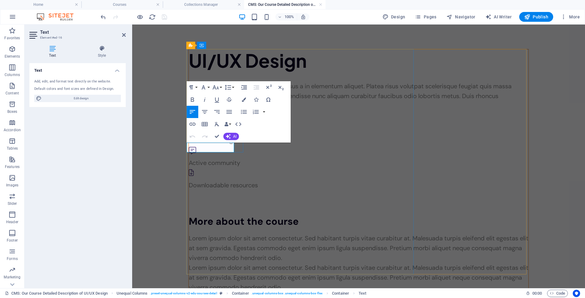
click at [230, 145] on p "Like mind Design" at bounding box center [359, 140] width 340 height 10
click at [386, 180] on div "Downloadable resources" at bounding box center [359, 185] width 340 height 10
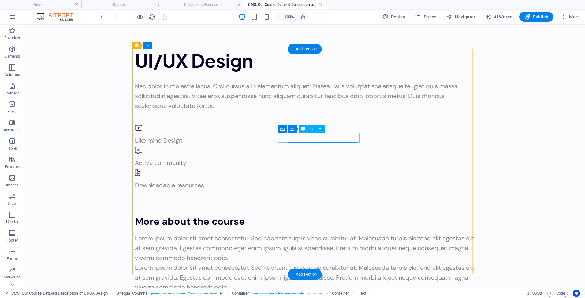
click at [318, 180] on div "Downloadable resources" at bounding box center [305, 185] width 340 height 10
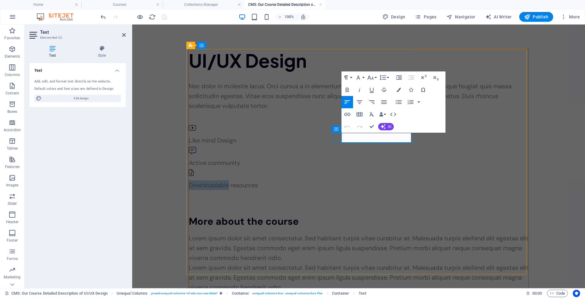
drag, startPoint x: 381, startPoint y: 137, endPoint x: 342, endPoint y: 138, distance: 39.5
click at [342, 180] on p "Downloadable resources" at bounding box center [359, 185] width 340 height 10
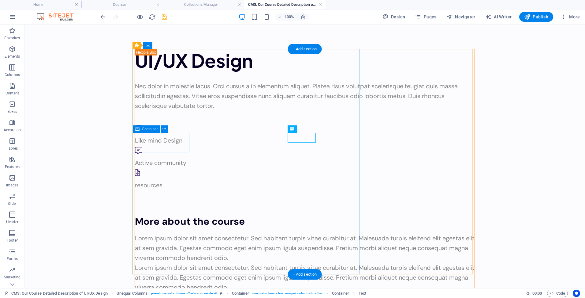
click at [173, 139] on div "Like mind Design" at bounding box center [305, 134] width 340 height 22
select select "%"
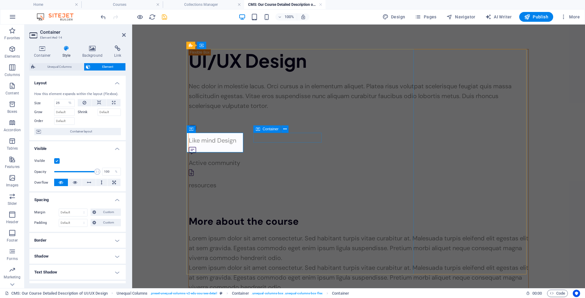
click at [256, 129] on icon at bounding box center [258, 128] width 4 height 7
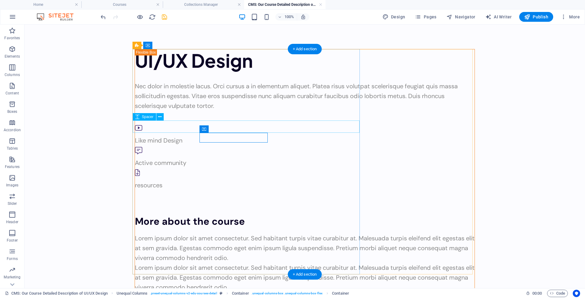
click at [256, 123] on div at bounding box center [305, 116] width 340 height 12
click at [205, 129] on icon at bounding box center [204, 128] width 4 height 7
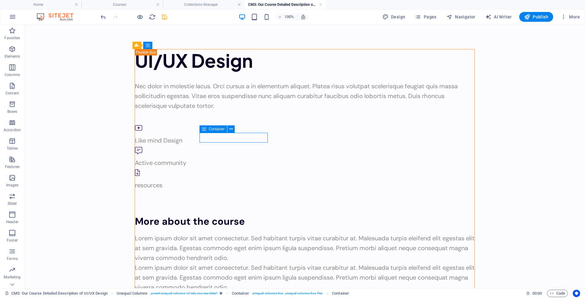
click at [205, 129] on icon at bounding box center [204, 128] width 4 height 7
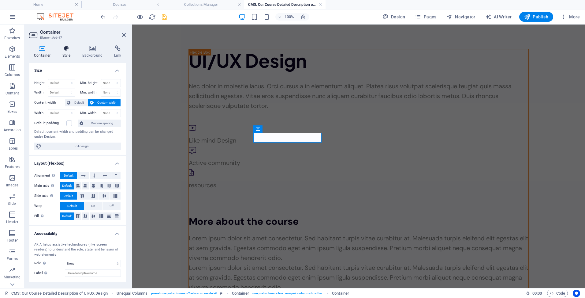
click at [69, 55] on h4 "Style" at bounding box center [68, 51] width 20 height 13
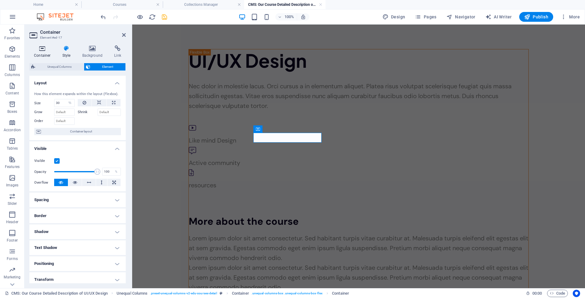
click at [45, 51] on h4 "Container" at bounding box center [43, 51] width 28 height 13
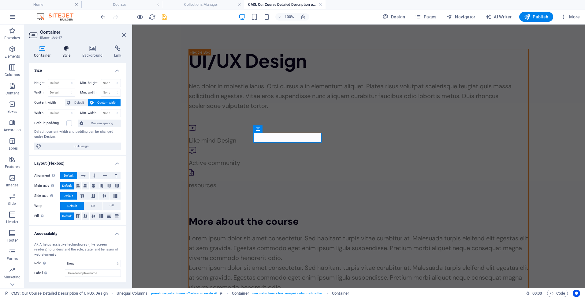
click at [64, 50] on icon at bounding box center [66, 48] width 17 height 6
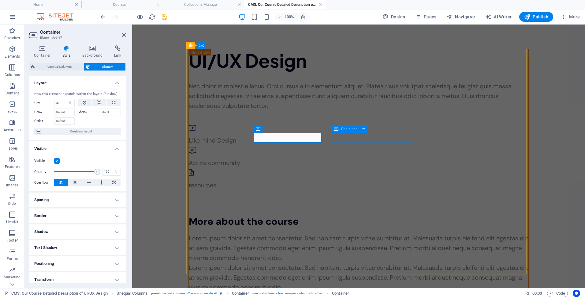
click at [335, 128] on icon at bounding box center [336, 128] width 4 height 7
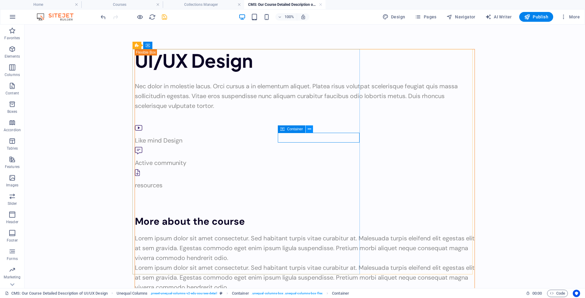
click at [309, 129] on icon at bounding box center [309, 129] width 3 height 6
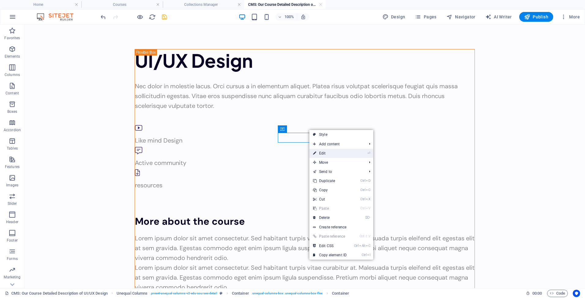
click at [325, 152] on link "⏎ Edit" at bounding box center [329, 152] width 41 height 9
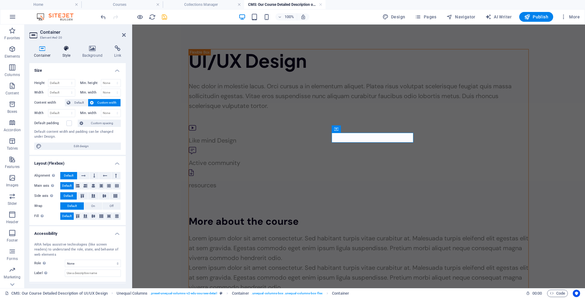
click at [68, 49] on icon at bounding box center [66, 48] width 17 height 6
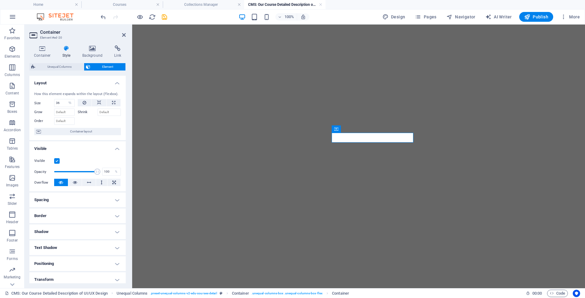
select select "%"
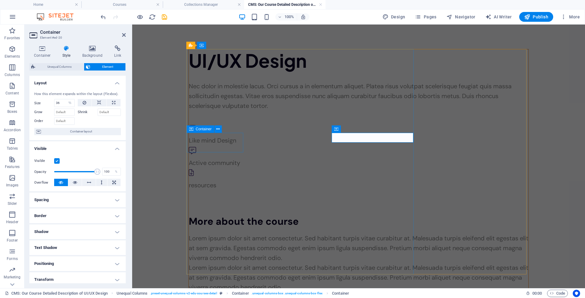
drag, startPoint x: 335, startPoint y: 151, endPoint x: 310, endPoint y: 129, distance: 33.0
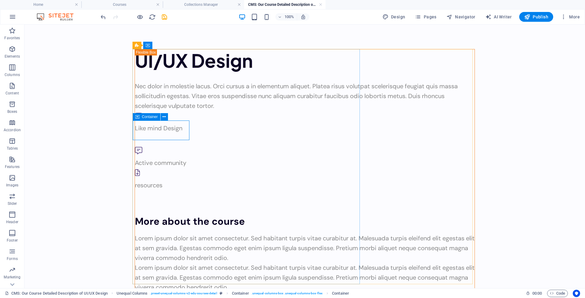
click at [141, 116] on div "Container" at bounding box center [147, 116] width 28 height 7
select select "%"
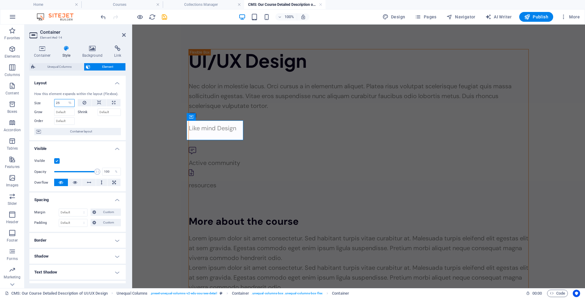
drag, startPoint x: 61, startPoint y: 102, endPoint x: 53, endPoint y: 101, distance: 8.0
click at [53, 101] on div "Size 25 Default auto px % 1/1 1/2 1/3 1/4 1/5 1/6 1/7 1/8 1/9 1/10" at bounding box center [54, 103] width 40 height 8
type input "30"
click at [216, 138] on icon at bounding box center [217, 139] width 3 height 6
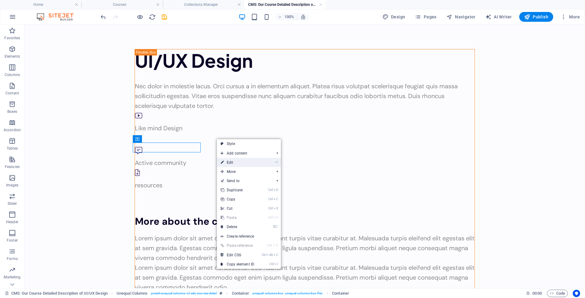
click at [226, 159] on link "⏎ Edit" at bounding box center [237, 162] width 41 height 9
select select "%"
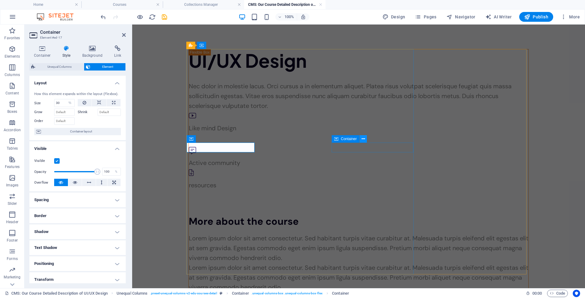
click at [363, 139] on icon at bounding box center [363, 139] width 3 height 6
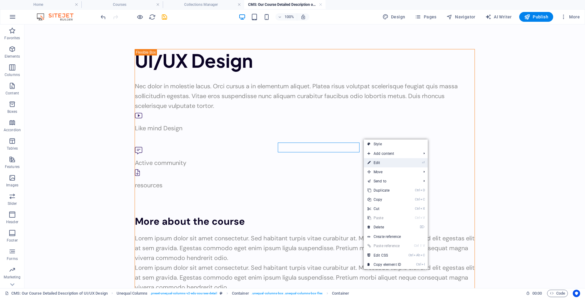
click at [367, 160] on link "⏎ Edit" at bounding box center [384, 162] width 41 height 9
select select "%"
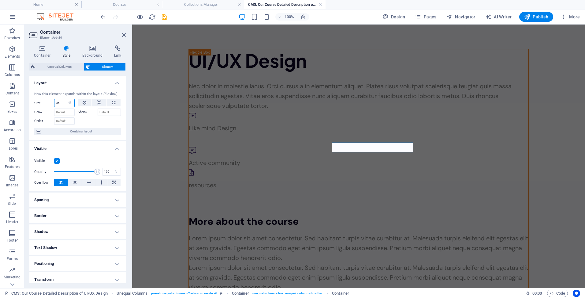
click at [63, 104] on input "36" at bounding box center [64, 102] width 20 height 7
type input "30"
click at [124, 35] on icon at bounding box center [124, 34] width 4 height 5
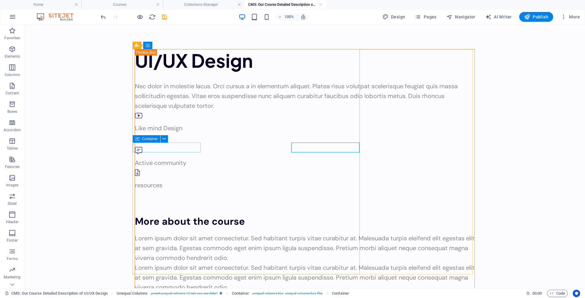
click at [139, 139] on icon at bounding box center [137, 138] width 4 height 7
select select "%"
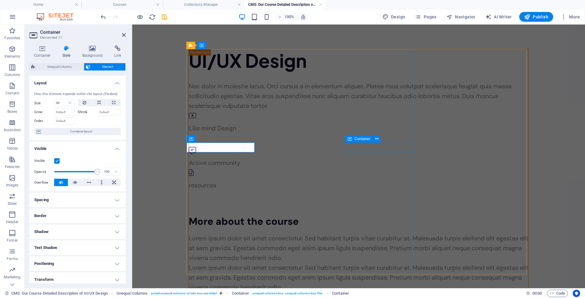
click at [351, 138] on icon at bounding box center [350, 138] width 4 height 7
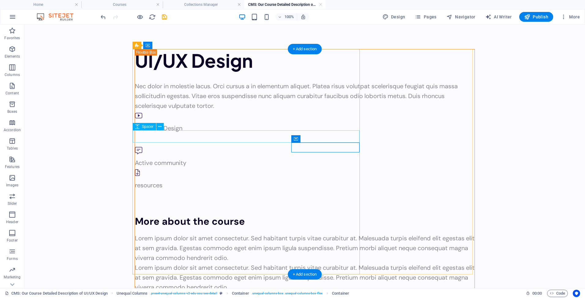
click at [351, 138] on div at bounding box center [305, 139] width 340 height 12
select select "px"
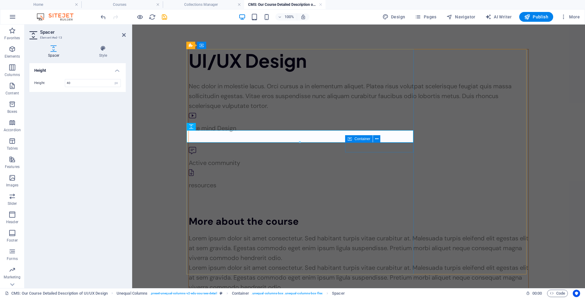
click at [350, 167] on figure at bounding box center [356, 173] width 335 height 13
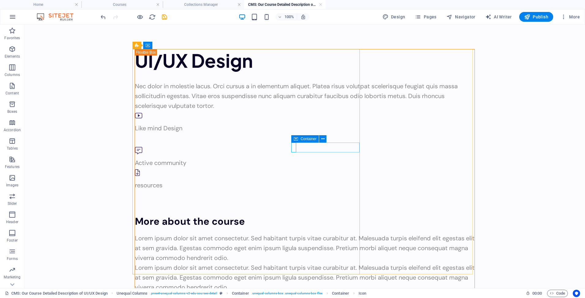
click at [298, 139] on icon at bounding box center [296, 138] width 4 height 7
click at [322, 140] on icon at bounding box center [322, 139] width 3 height 6
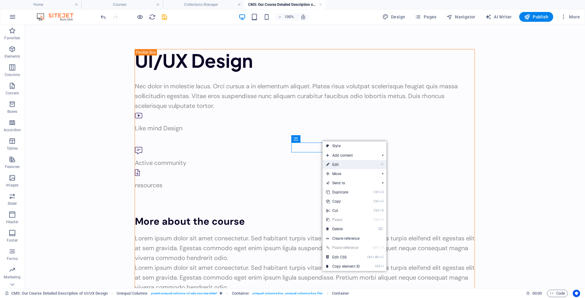
click at [327, 160] on icon at bounding box center [327, 164] width 3 height 9
select select "%"
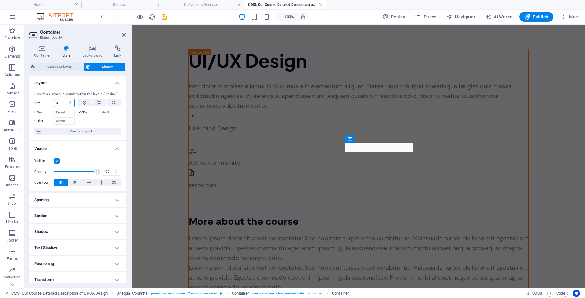
drag, startPoint x: 66, startPoint y: 103, endPoint x: 54, endPoint y: 103, distance: 11.7
click at [54, 103] on div "Size 30 Default auto px % 1/1 1/2 1/3 1/4 1/5 1/6 1/7 1/8 1/9 1/10" at bounding box center [54, 103] width 40 height 8
click at [61, 105] on input "30" at bounding box center [64, 102] width 20 height 7
type input "25"
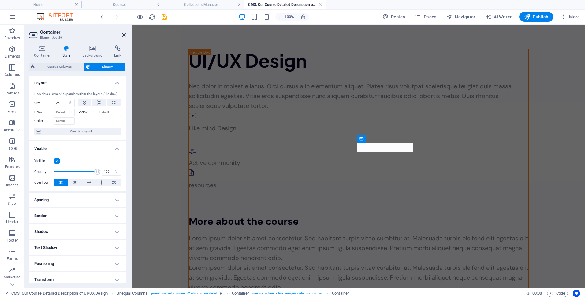
click at [122, 33] on icon at bounding box center [124, 34] width 4 height 5
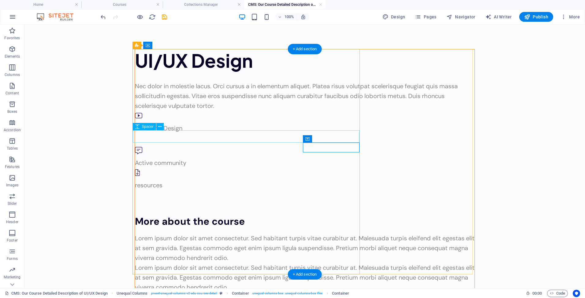
click at [189, 135] on div at bounding box center [305, 139] width 340 height 12
click at [175, 124] on div "Like mind Design" at bounding box center [305, 128] width 340 height 10
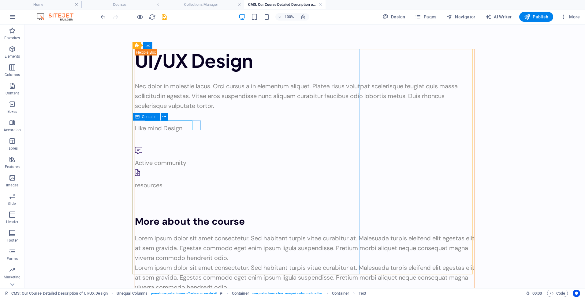
click at [141, 116] on div "Container" at bounding box center [147, 116] width 28 height 7
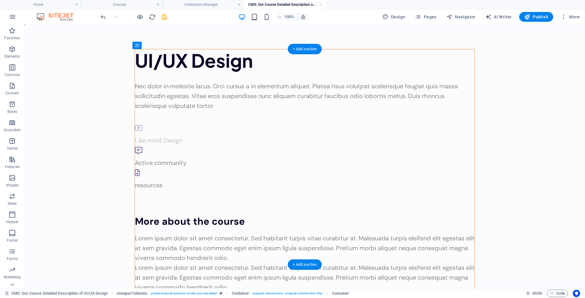
drag, startPoint x: 166, startPoint y: 141, endPoint x: 141, endPoint y: 141, distance: 24.8
click at [150, 190] on div at bounding box center [305, 202] width 340 height 24
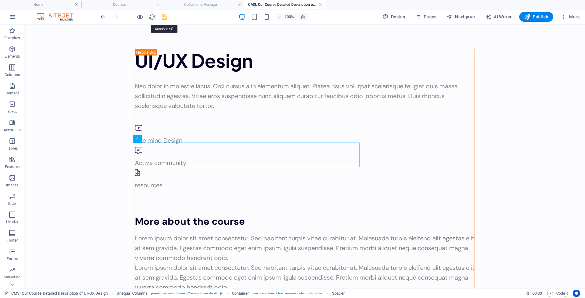
click at [165, 17] on icon "save" at bounding box center [164, 16] width 7 height 7
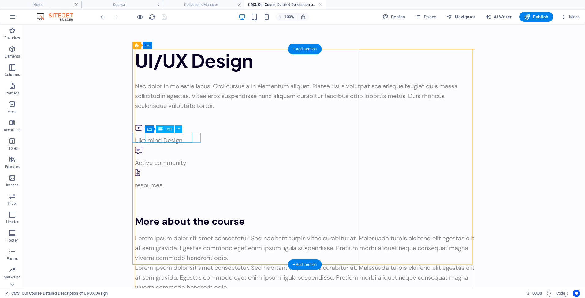
click at [183, 137] on div "Like mind Design" at bounding box center [305, 140] width 340 height 10
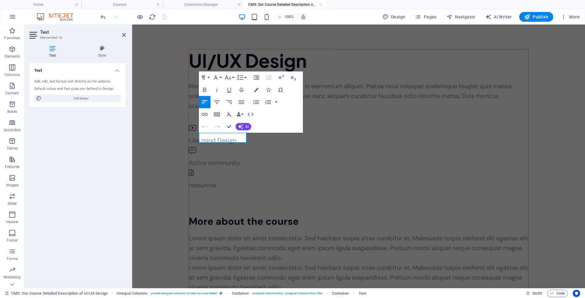
click at [216, 136] on p "Like mind Design" at bounding box center [359, 140] width 340 height 10
copy p "Like mind Design"
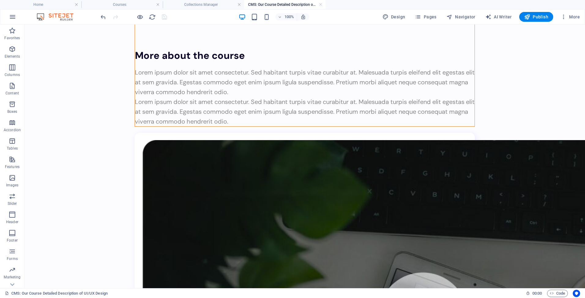
scroll to position [179, 0]
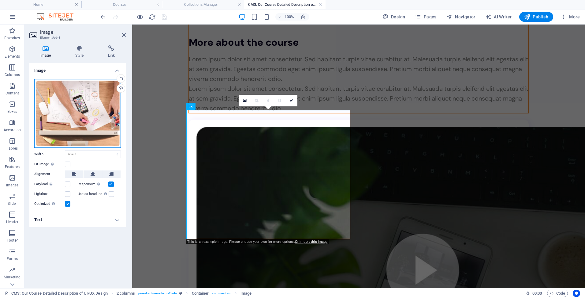
click at [93, 117] on div "Drag files here, click to choose files or select files from Files or our free s…" at bounding box center [77, 113] width 87 height 69
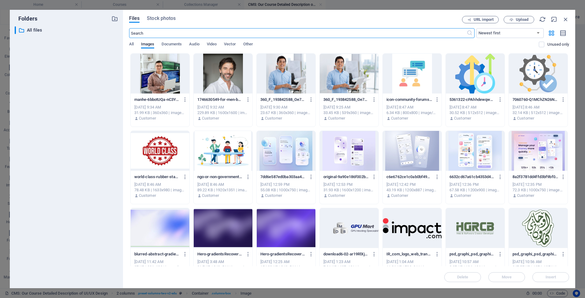
scroll to position [189, 0]
click at [345, 146] on div at bounding box center [349, 151] width 59 height 40
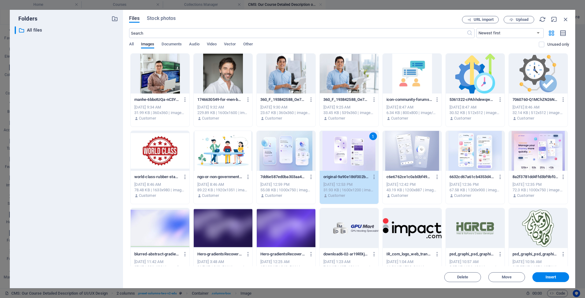
click at [345, 146] on div "1" at bounding box center [349, 151] width 59 height 40
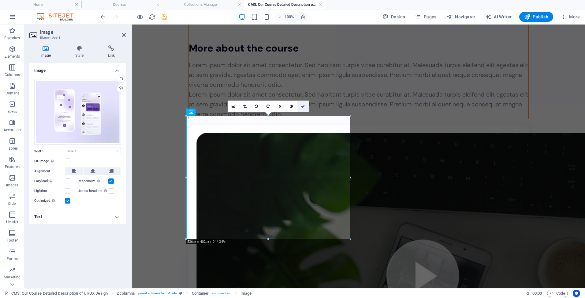
click at [303, 106] on icon at bounding box center [303, 106] width 4 height 4
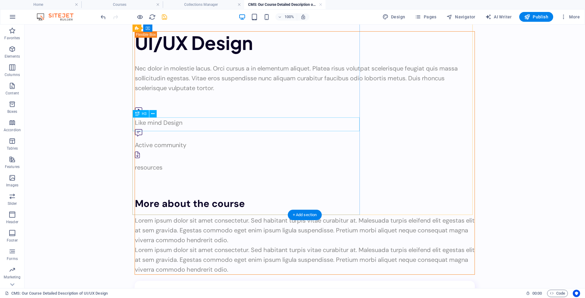
scroll to position [0, 0]
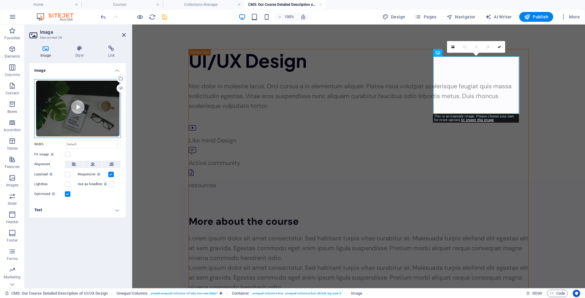
click at [101, 114] on div "Drag files here, click to choose files or select files from Files or our free s…" at bounding box center [77, 108] width 87 height 59
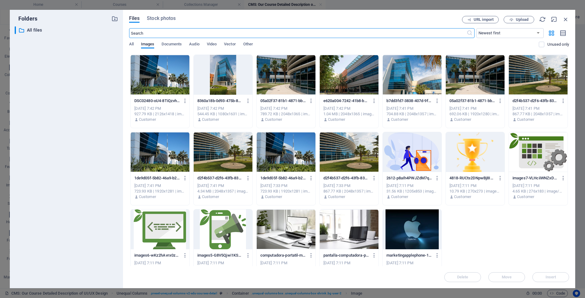
scroll to position [324, 0]
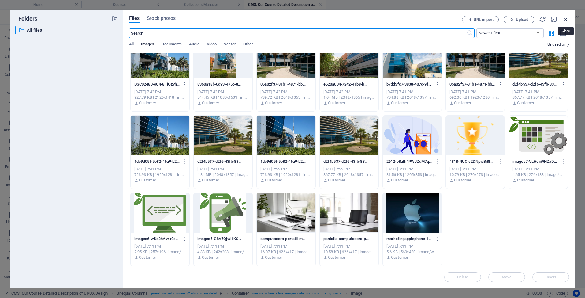
click at [568, 18] on icon "button" at bounding box center [566, 19] width 7 height 7
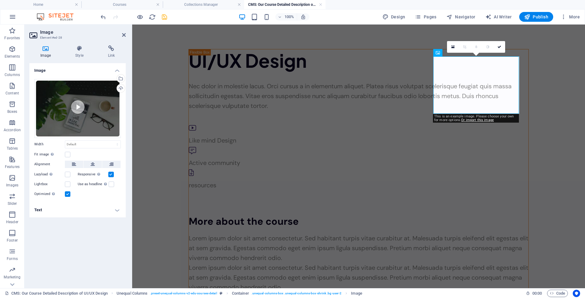
click at [127, 36] on aside "Image Element #ed-28 Image Style Link Image Drag files here, click to choose fi…" at bounding box center [78, 155] width 108 height 263
click at [122, 35] on icon at bounding box center [124, 34] width 4 height 5
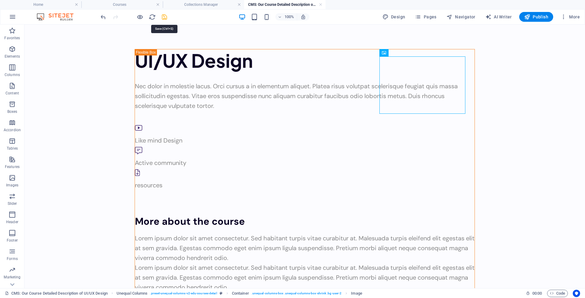
click at [166, 17] on icon "save" at bounding box center [164, 16] width 7 height 7
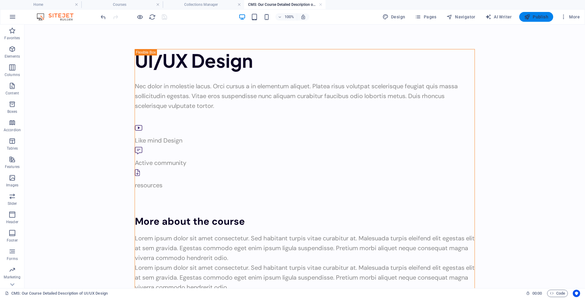
click at [534, 16] on span "Publish" at bounding box center [536, 17] width 24 height 6
click at [535, 19] on span "Publish" at bounding box center [536, 17] width 24 height 6
click at [286, 2] on h4 "CMS: Our Course Detailed Description of UI/UX Design" at bounding box center [284, 4] width 81 height 7
click at [213, 6] on h4 "Collections Manager" at bounding box center [203, 4] width 81 height 7
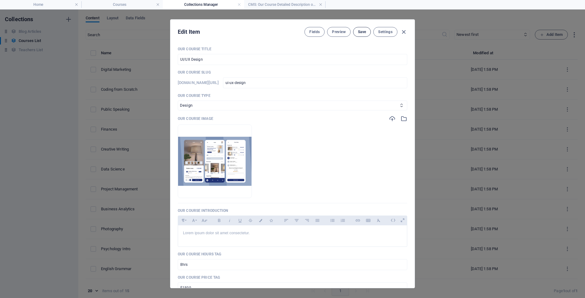
click at [364, 29] on span "Save" at bounding box center [362, 31] width 8 height 5
click at [405, 30] on icon "button" at bounding box center [403, 31] width 7 height 7
checkbox input "false"
type input "ui-ux-design"
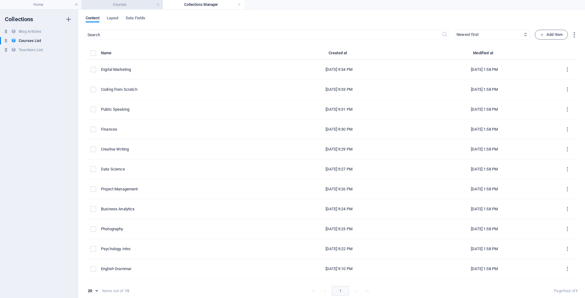
click at [122, 4] on h4 "Courses" at bounding box center [121, 4] width 81 height 7
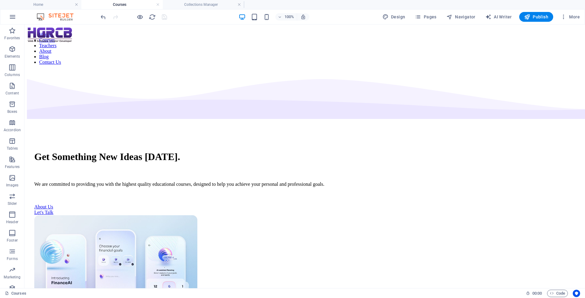
scroll to position [245, 0]
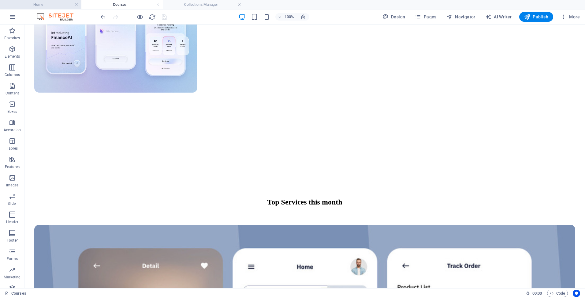
click at [55, 4] on h4 "Home" at bounding box center [40, 4] width 81 height 7
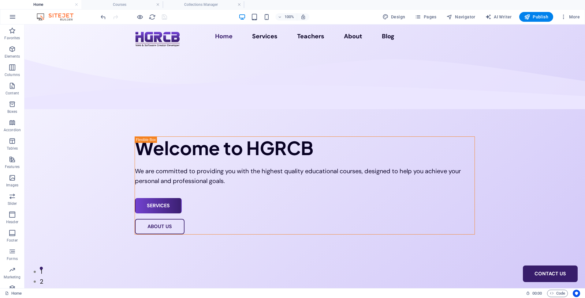
scroll to position [0, 0]
click at [537, 15] on span "Publish" at bounding box center [536, 17] width 24 height 6
